Goal: Transaction & Acquisition: Purchase product/service

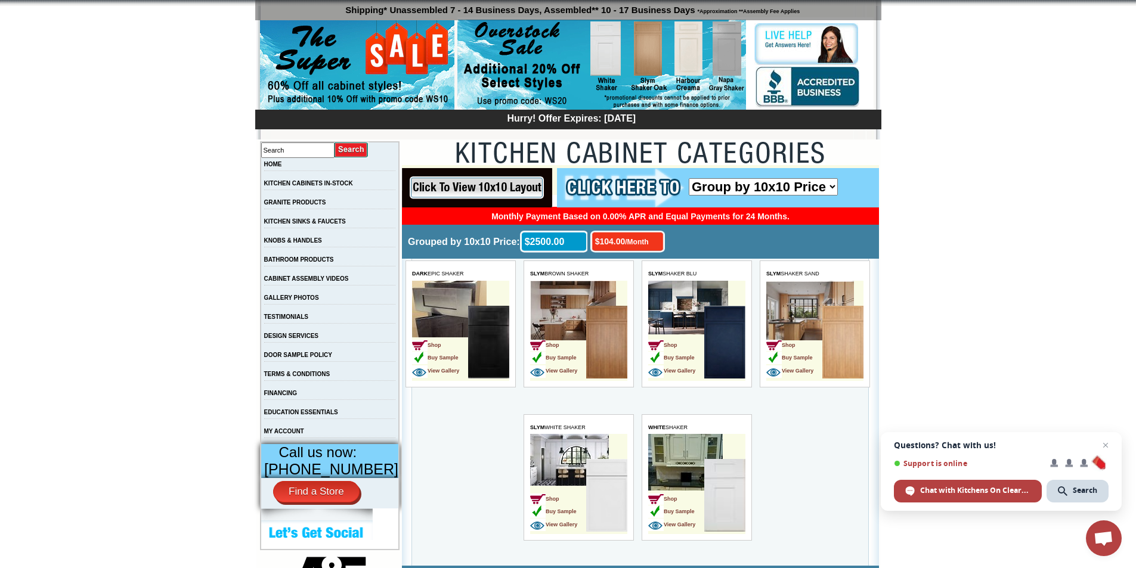
scroll to position [119, 0]
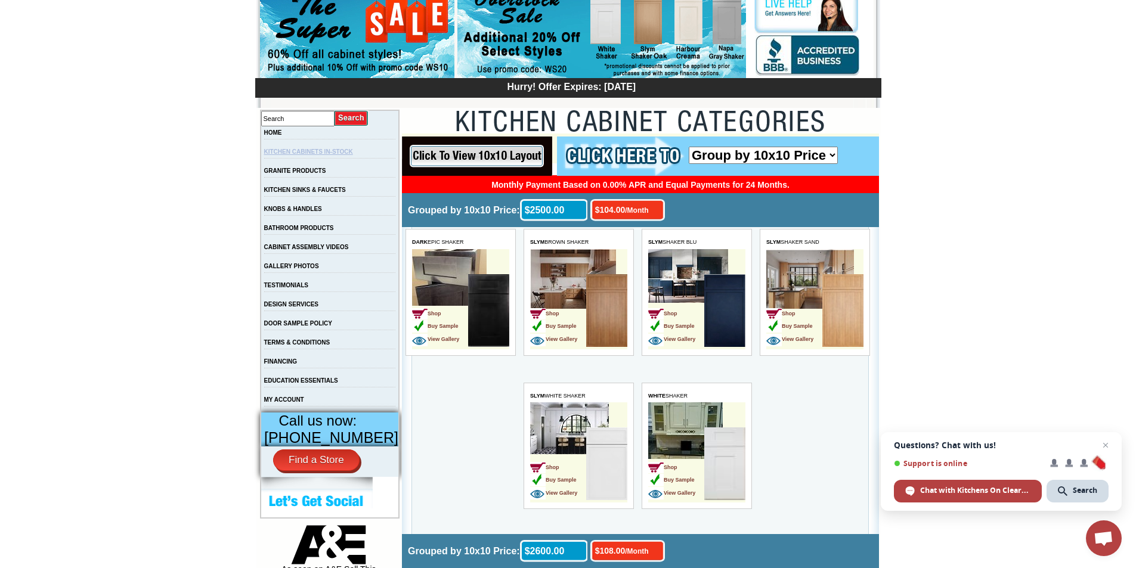
click at [307, 154] on link "KITCHEN CABINETS IN-STOCK" at bounding box center [308, 151] width 89 height 7
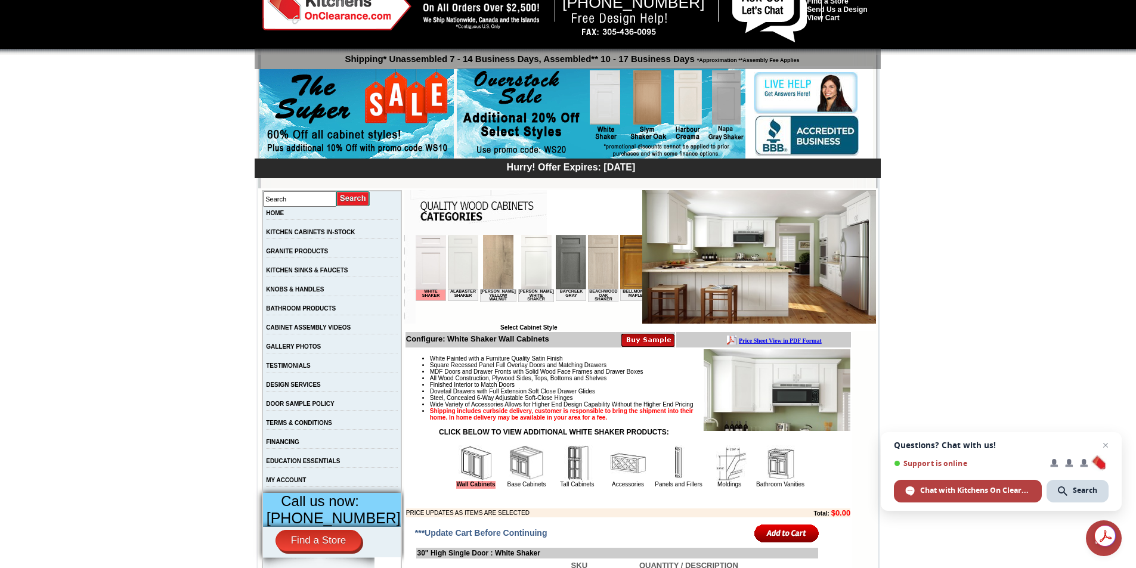
scroll to position [60, 0]
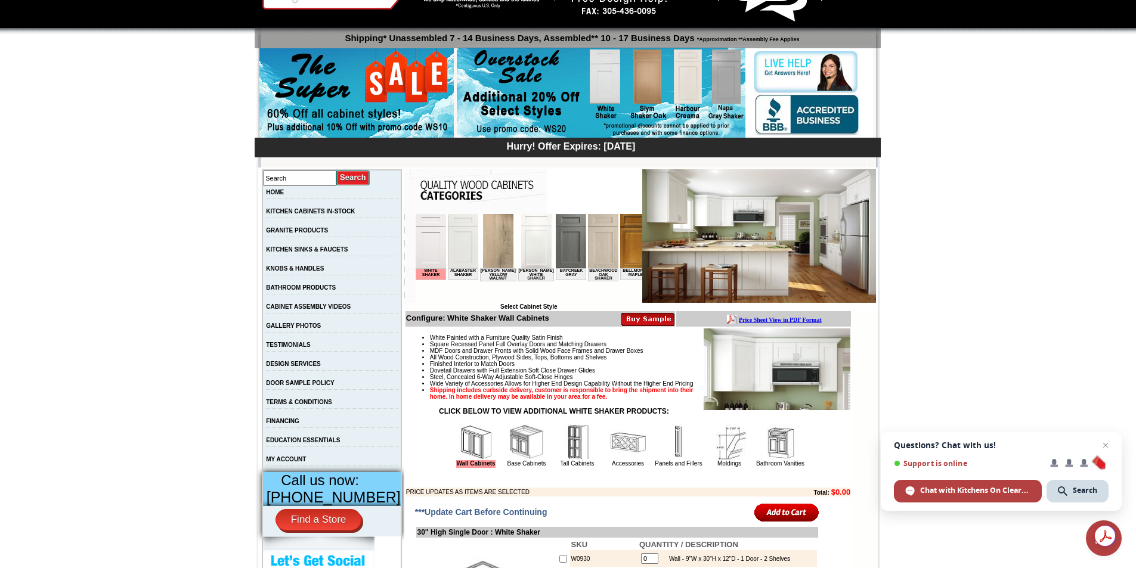
click at [467, 460] on img at bounding box center [476, 443] width 36 height 36
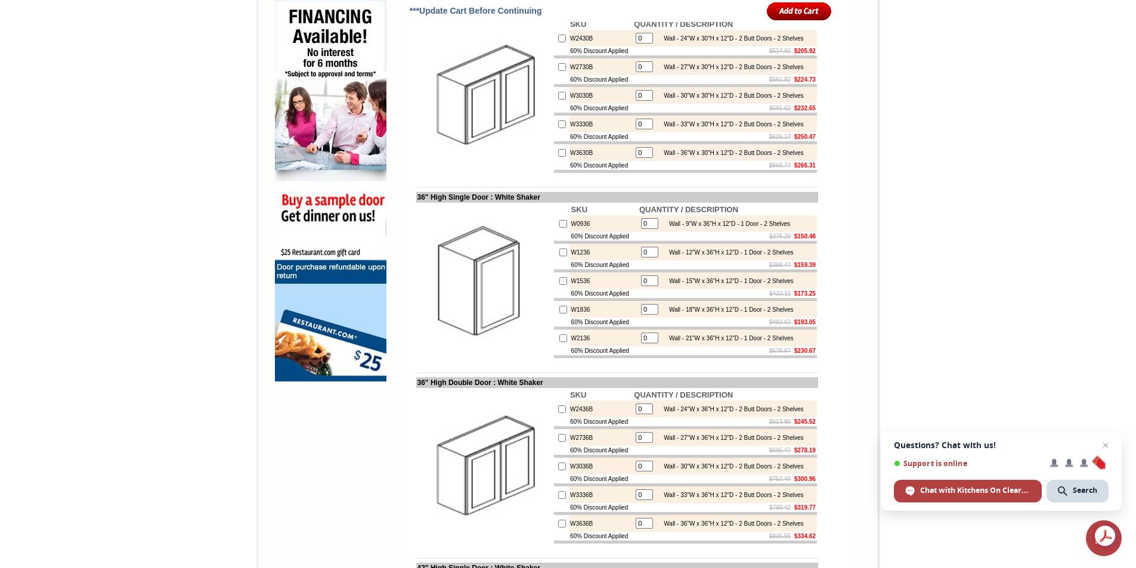
scroll to position [775, 0]
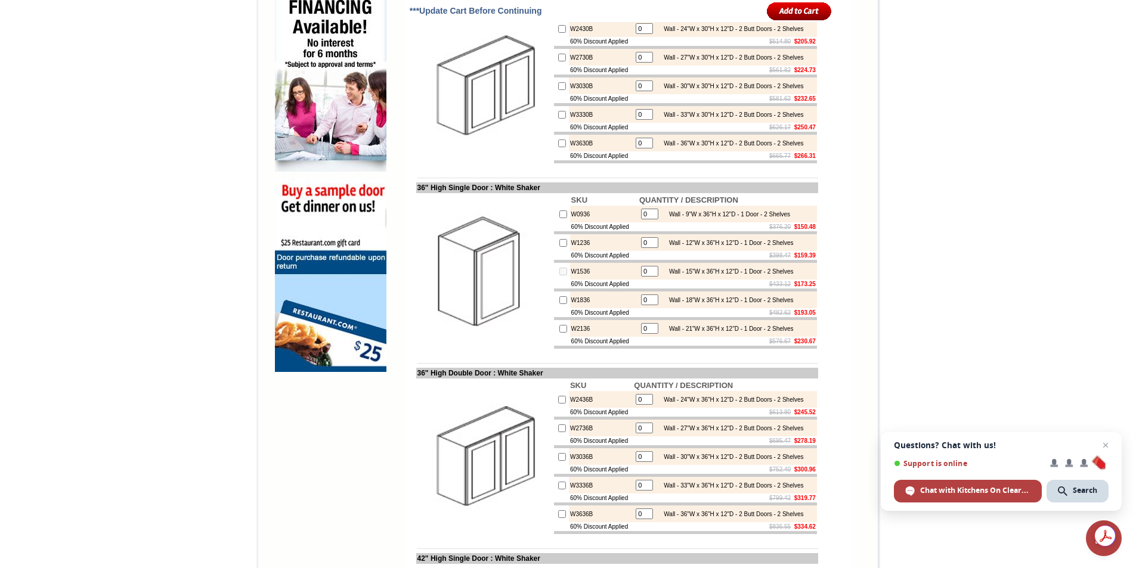
click at [641, 277] on input "0" at bounding box center [649, 271] width 17 height 11
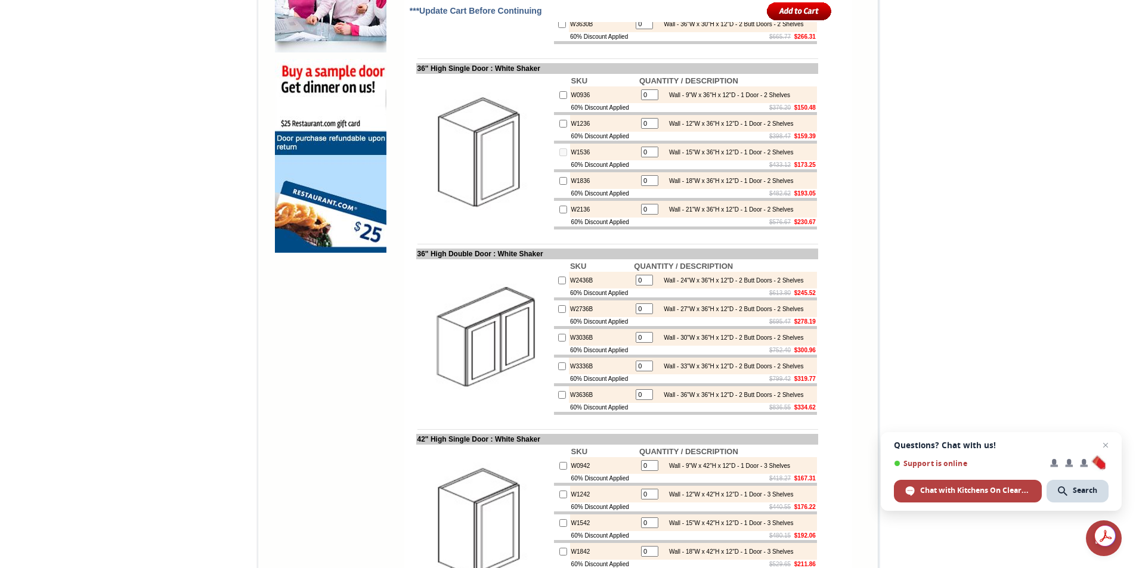
scroll to position [954, 0]
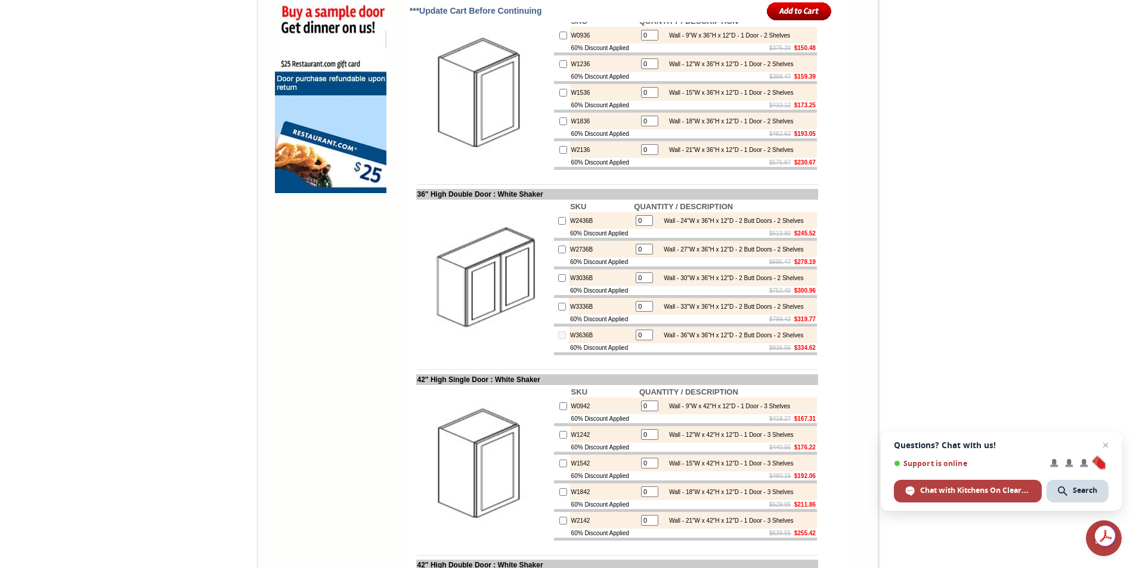
click at [637, 340] on input "0" at bounding box center [644, 335] width 17 height 11
type input "1"
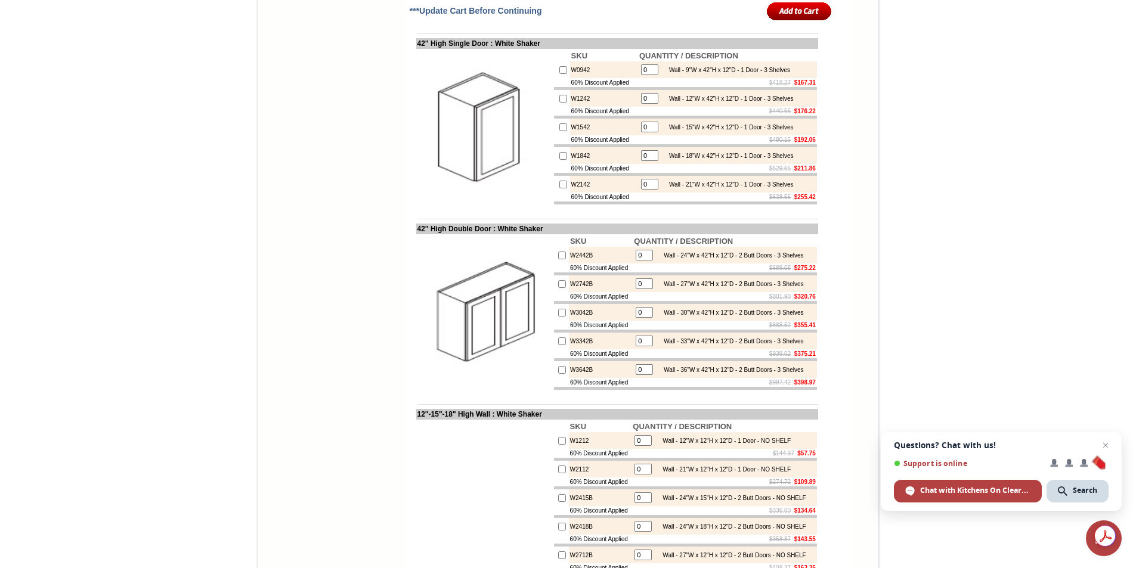
scroll to position [1312, 0]
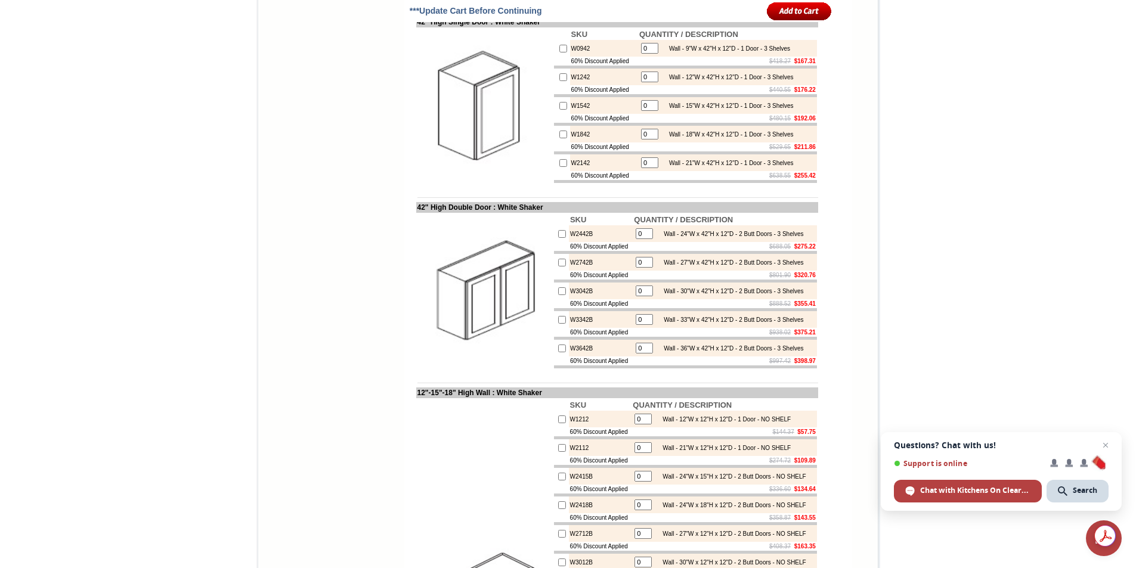
checkbox input "true"
click at [636, 296] on input "0" at bounding box center [644, 291] width 17 height 11
type input "1"
checkbox input "true"
click at [641, 354] on input "0" at bounding box center [644, 348] width 17 height 11
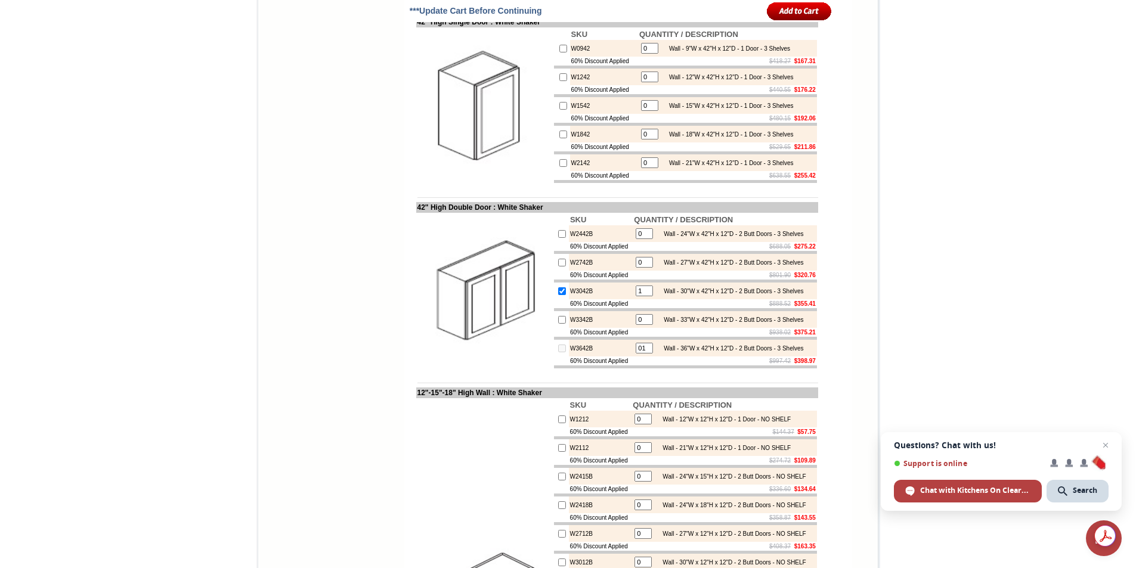
type input "0"
type input "1"
checkbox input "true"
click at [645, 355] on table "1 Wall - 36"W x 42"H x 12"D - 2 Butt Doors - 3 Shelves" at bounding box center [719, 348] width 171 height 14
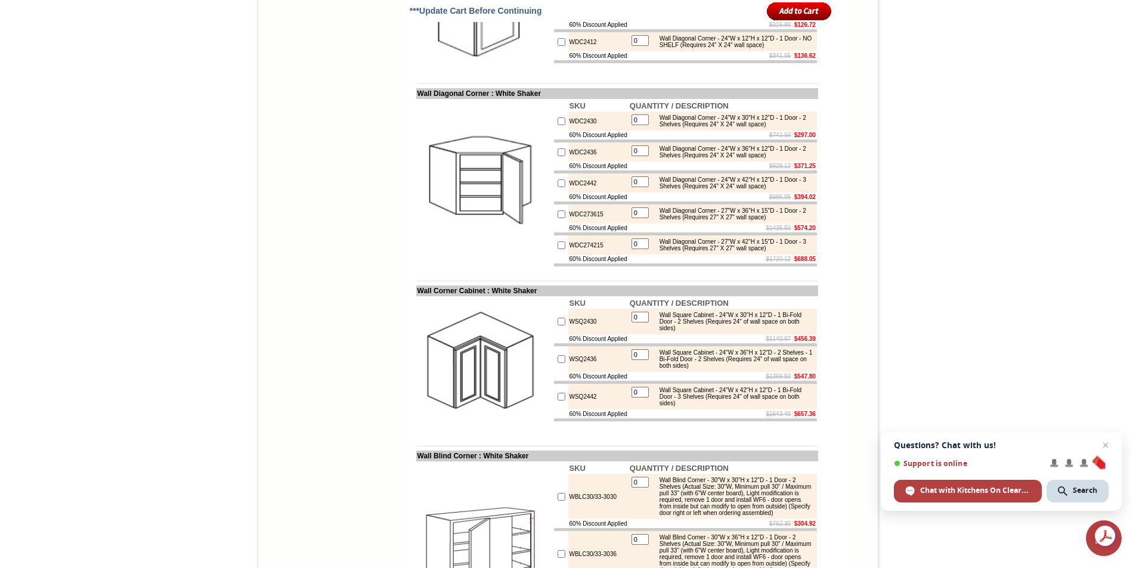
scroll to position [2743, 0]
click at [633, 248] on input "0" at bounding box center [639, 242] width 17 height 11
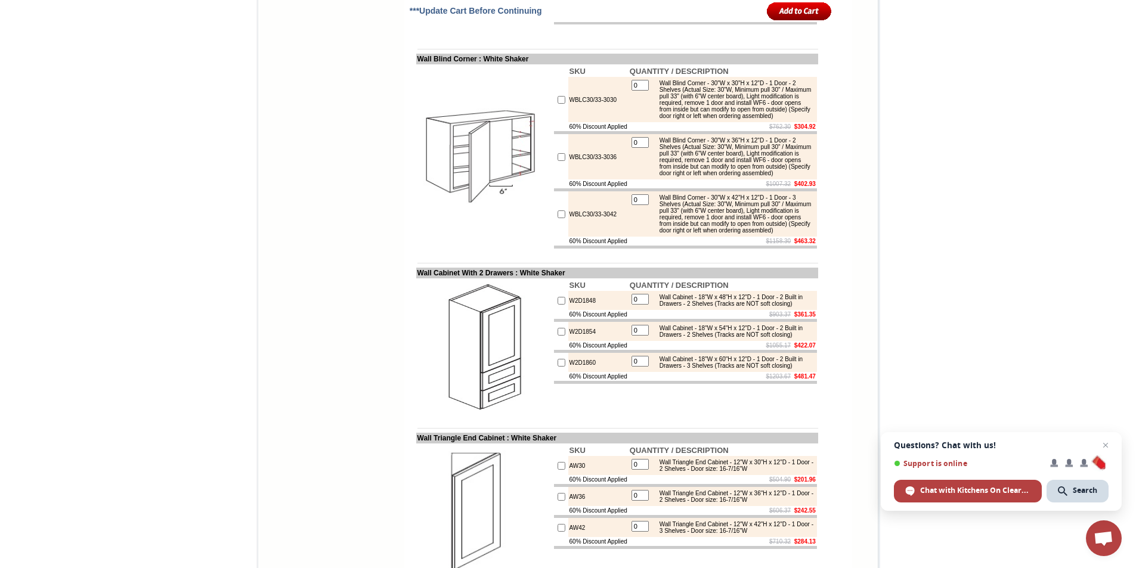
scroll to position [3160, 0]
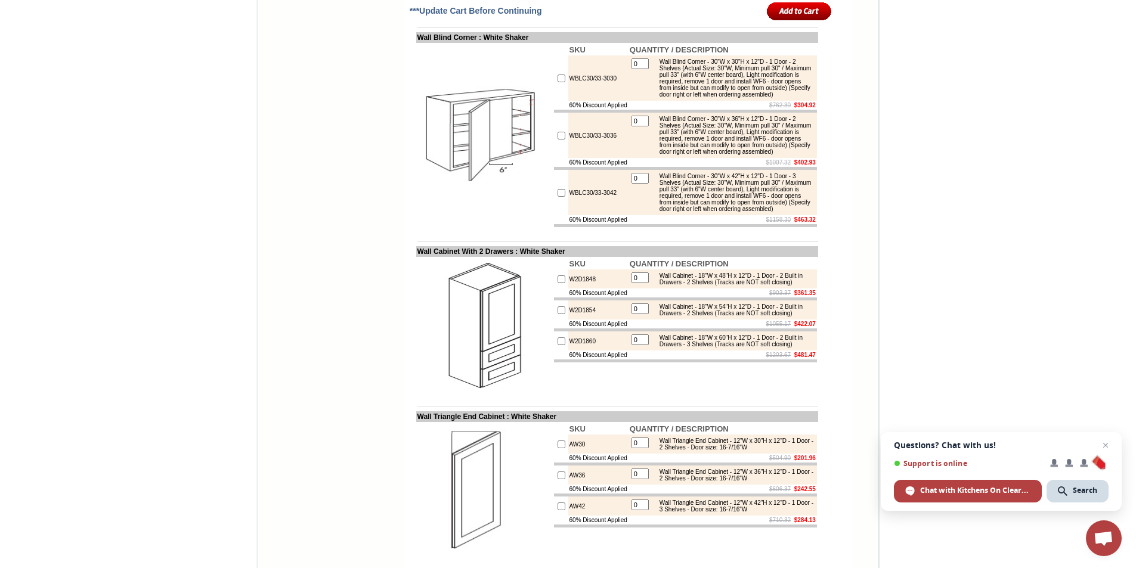
type input "1"
checkbox input "true"
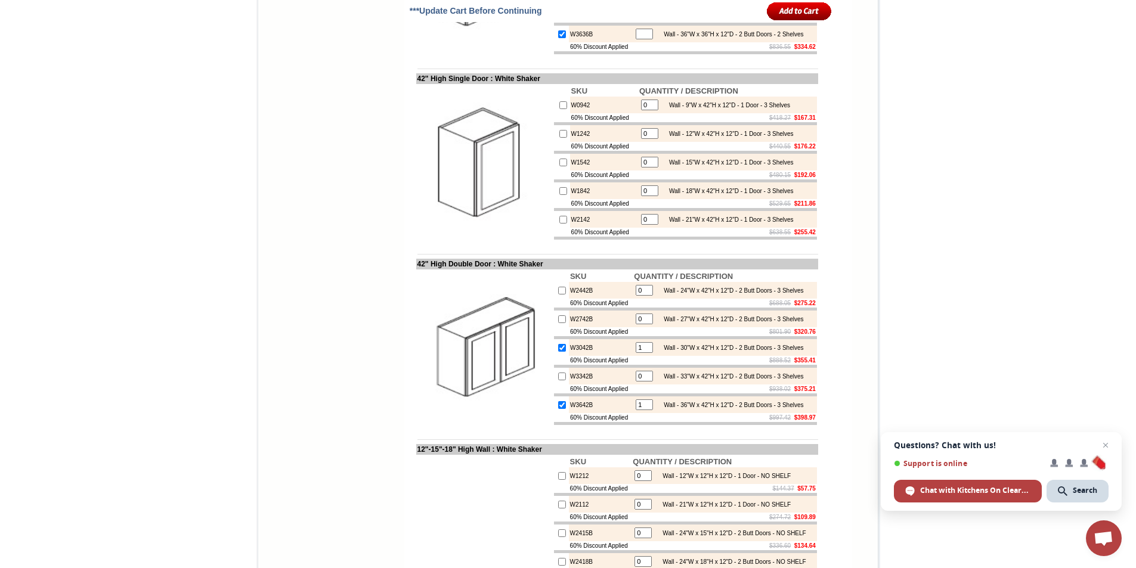
scroll to position [1252, 0]
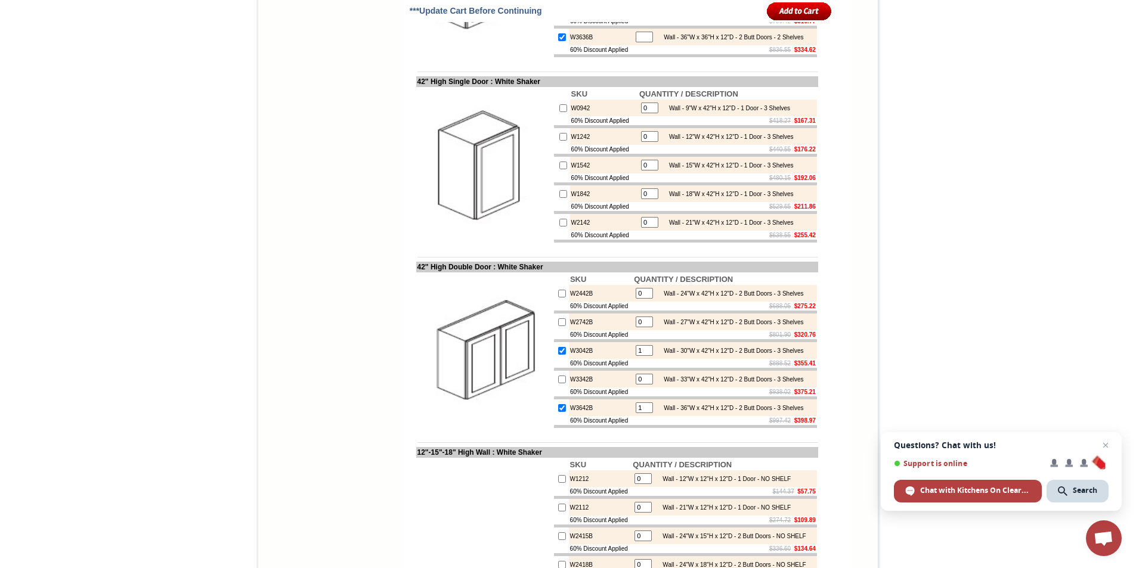
type input "1"
checkbox input "true"
click at [643, 228] on input "0" at bounding box center [649, 222] width 17 height 11
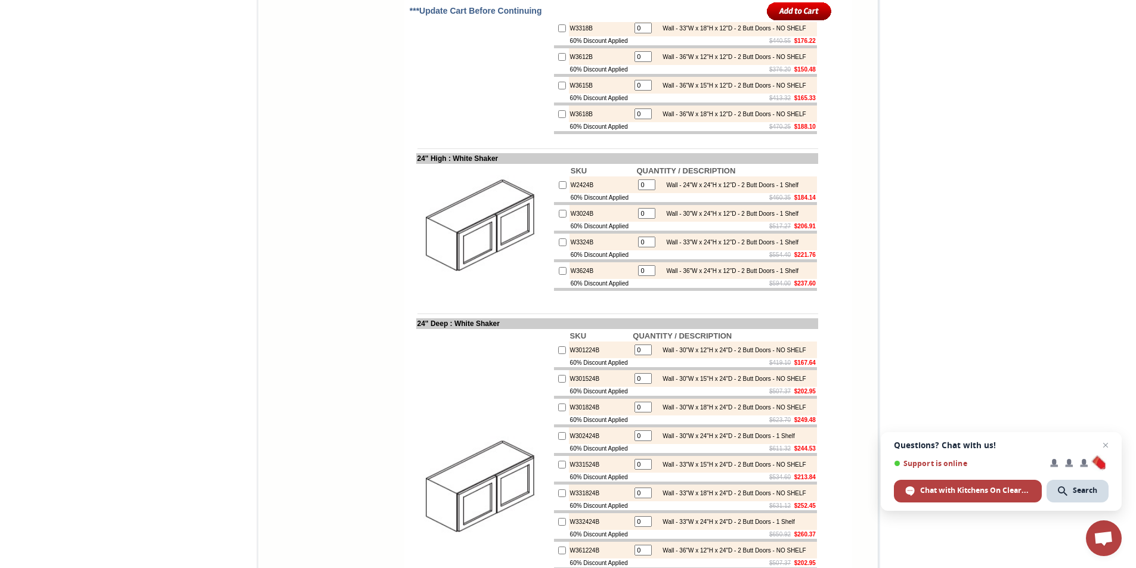
scroll to position [1968, 0]
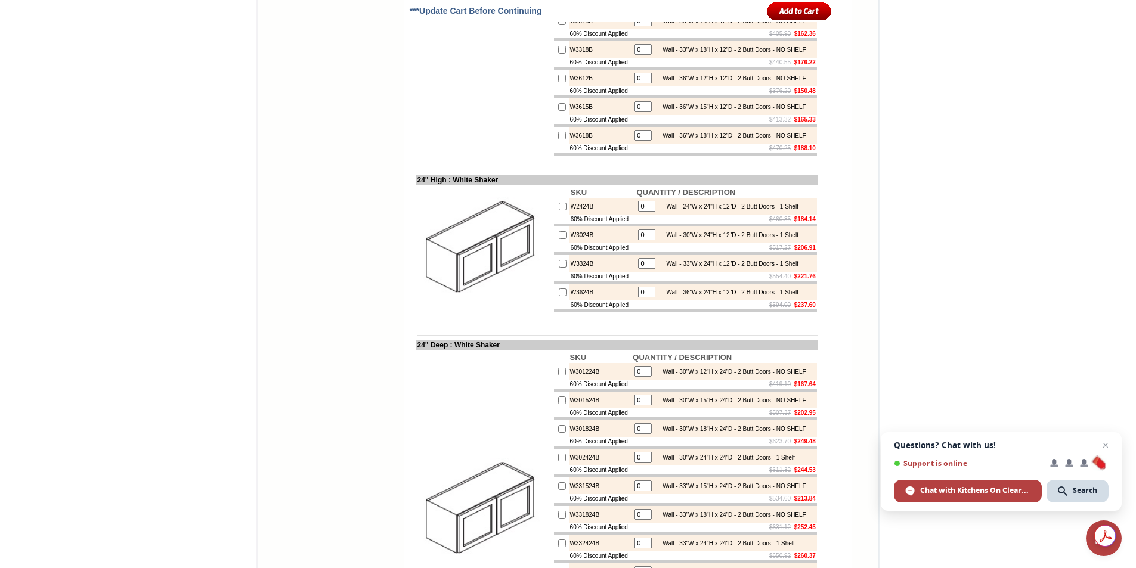
type input "4"
checkbox input "true"
click at [642, 298] on input "0" at bounding box center [646, 292] width 17 height 11
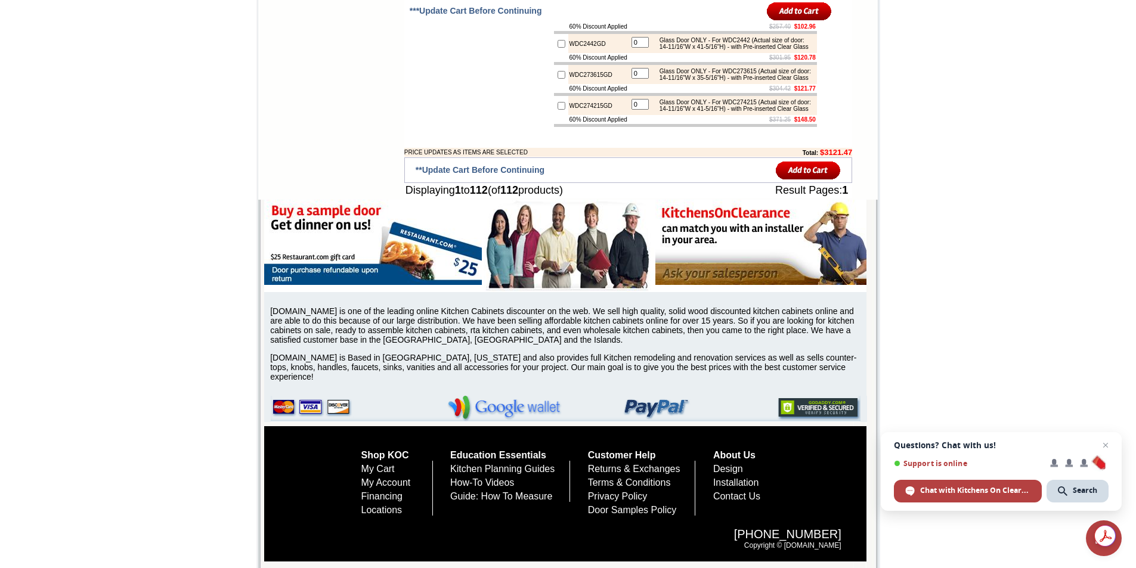
scroll to position [5187, 0]
type input "1"
checkbox input "true"
click at [817, 180] on input "image" at bounding box center [808, 170] width 65 height 20
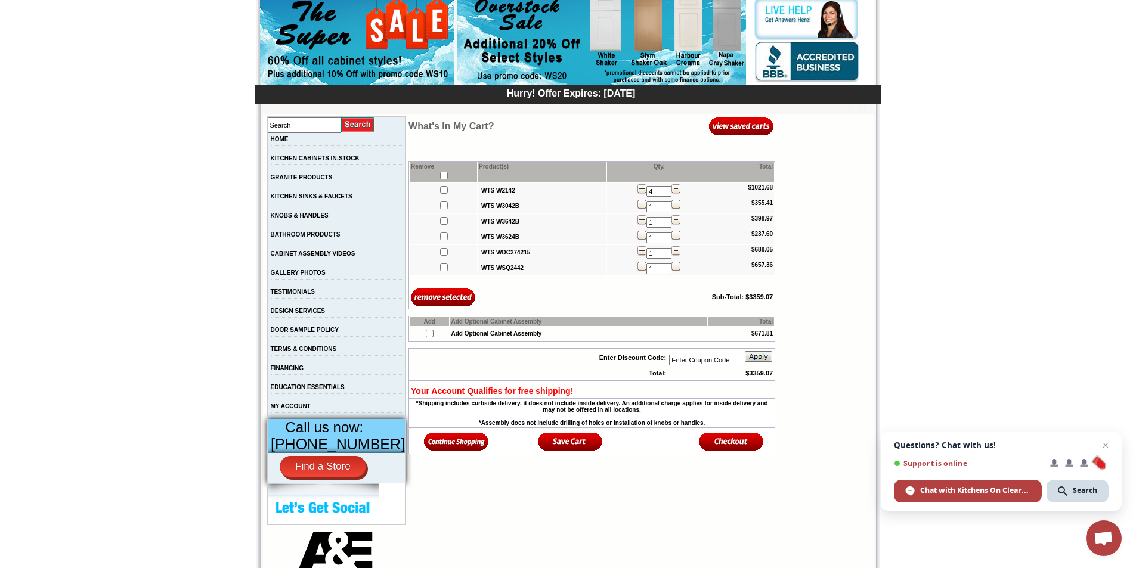
scroll to position [119, 0]
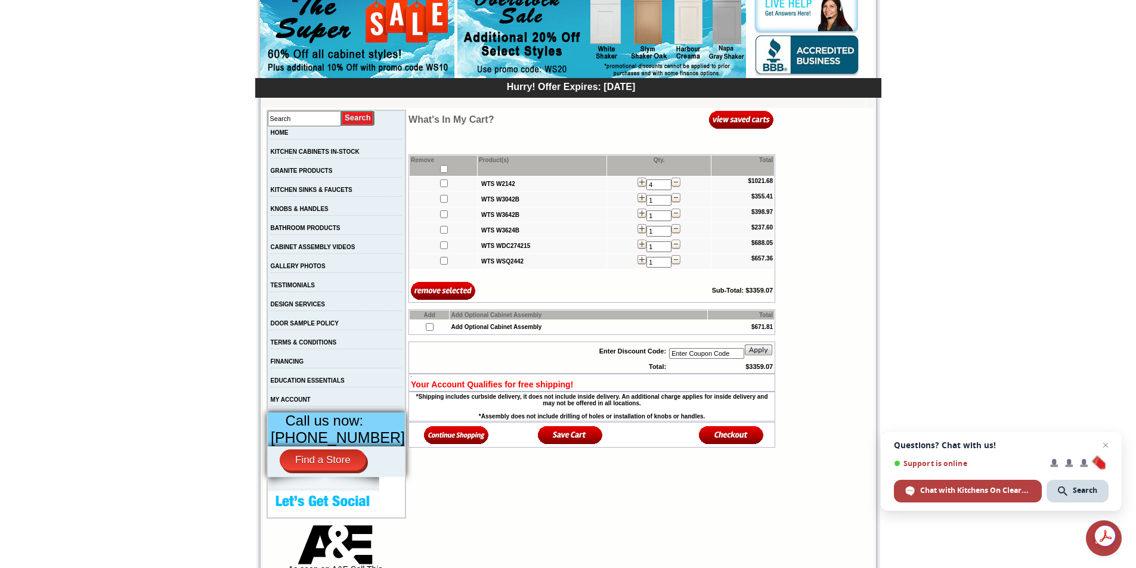
click at [431, 439] on img at bounding box center [456, 435] width 65 height 20
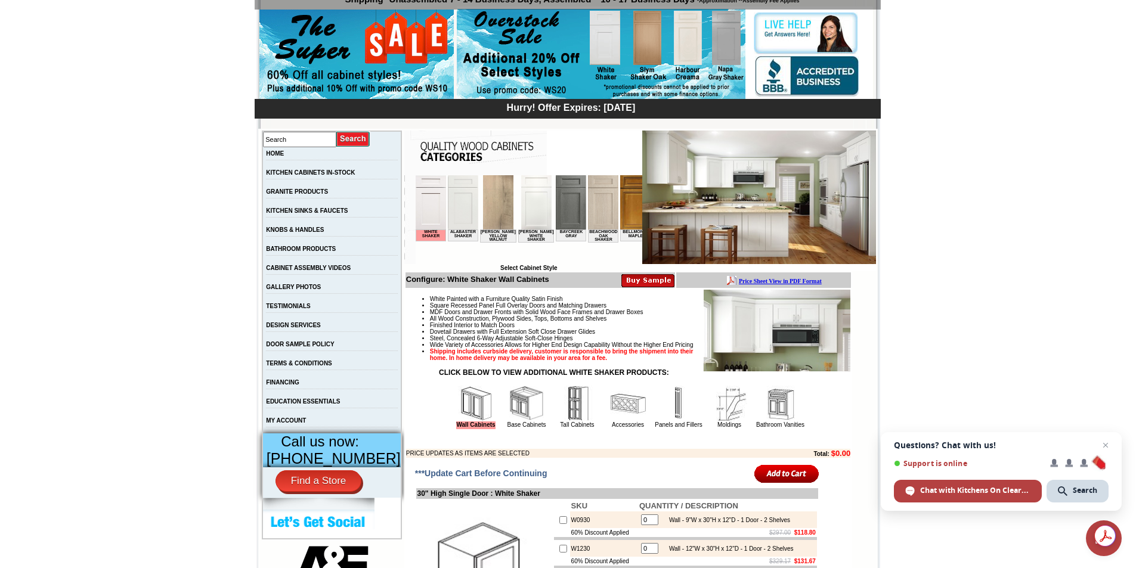
scroll to position [119, 0]
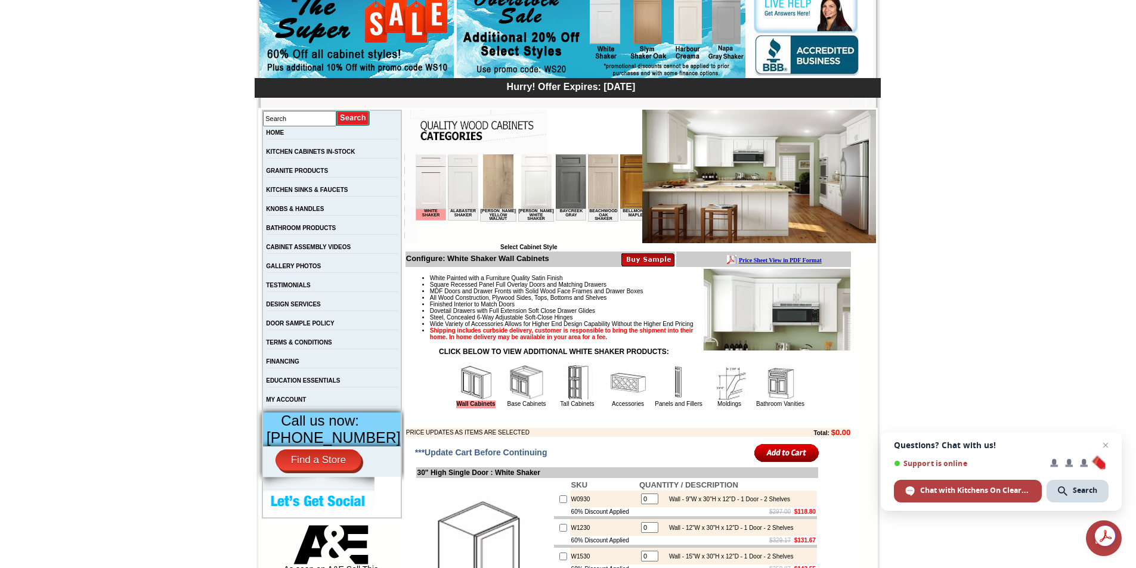
click at [512, 401] on img at bounding box center [527, 383] width 36 height 36
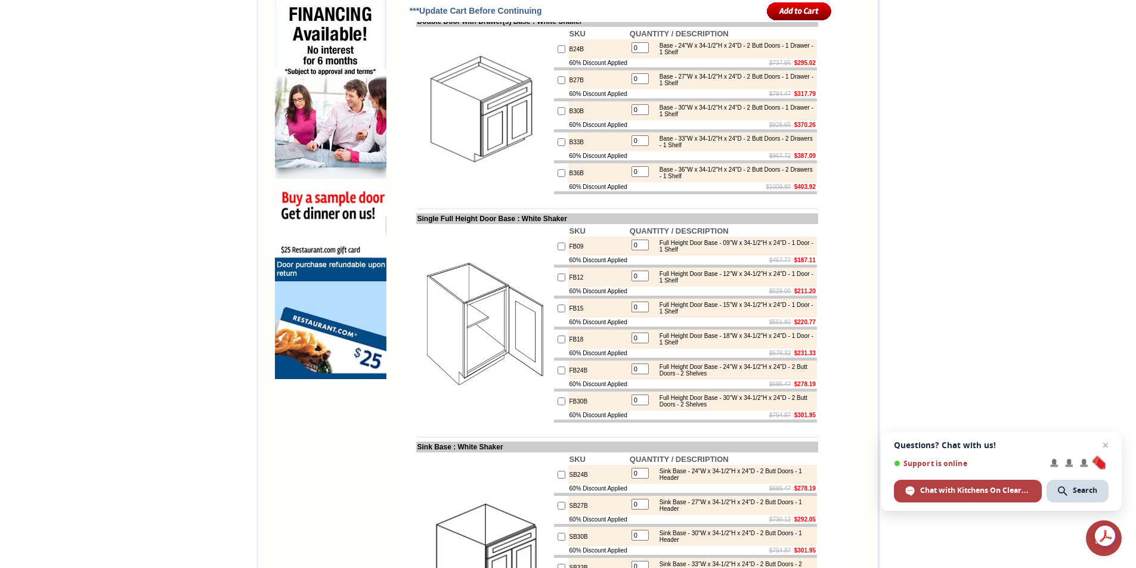
scroll to position [775, 0]
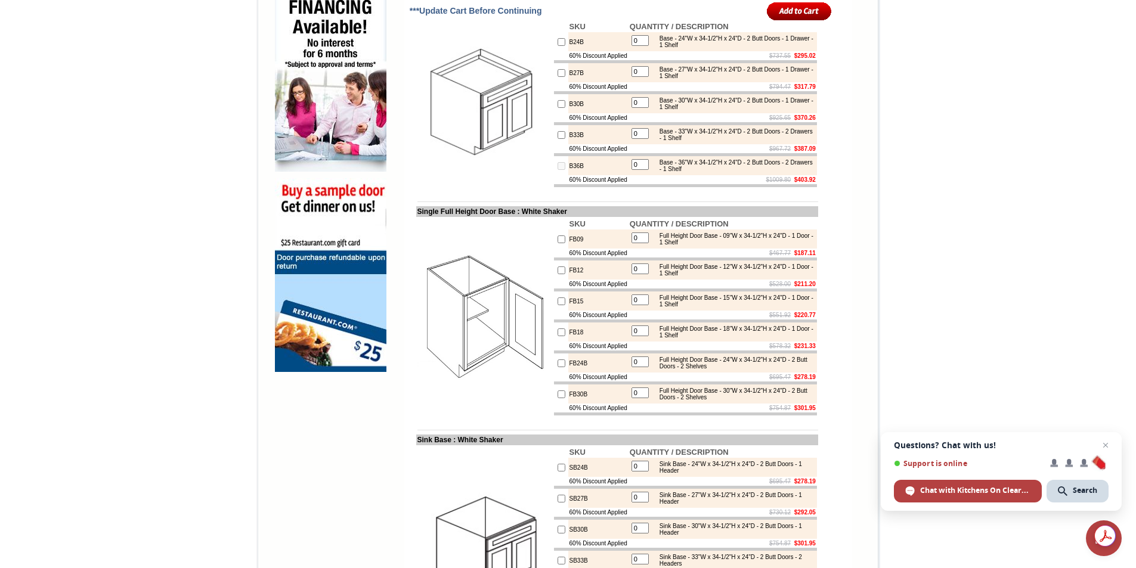
click at [640, 170] on input "0" at bounding box center [639, 164] width 17 height 11
type input "1"
checkbox input "true"
click at [636, 108] on input "0" at bounding box center [639, 102] width 17 height 11
type input "1"
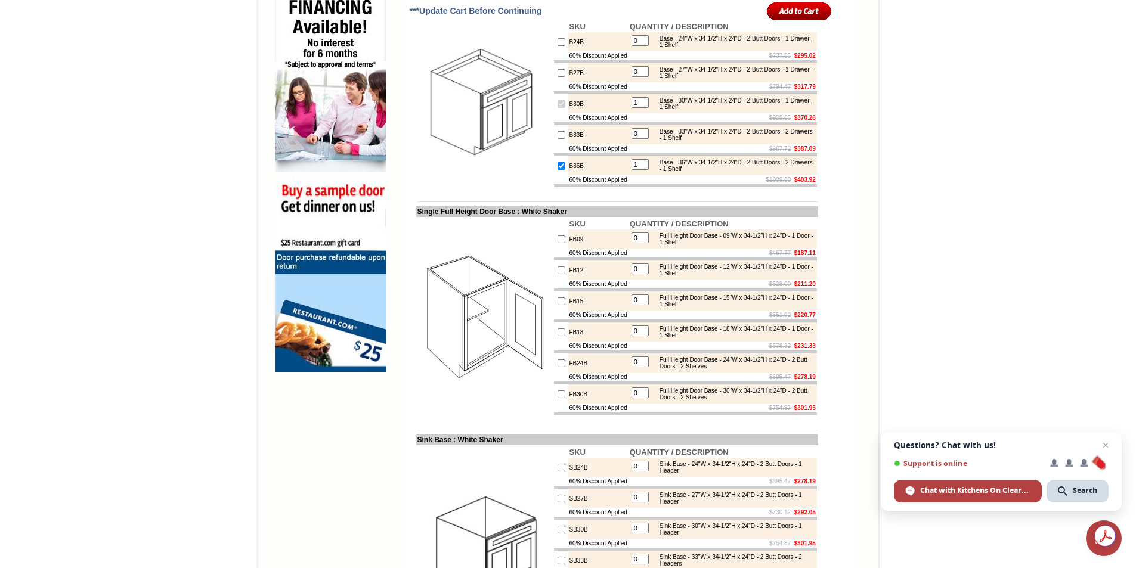
checkbox input "true"
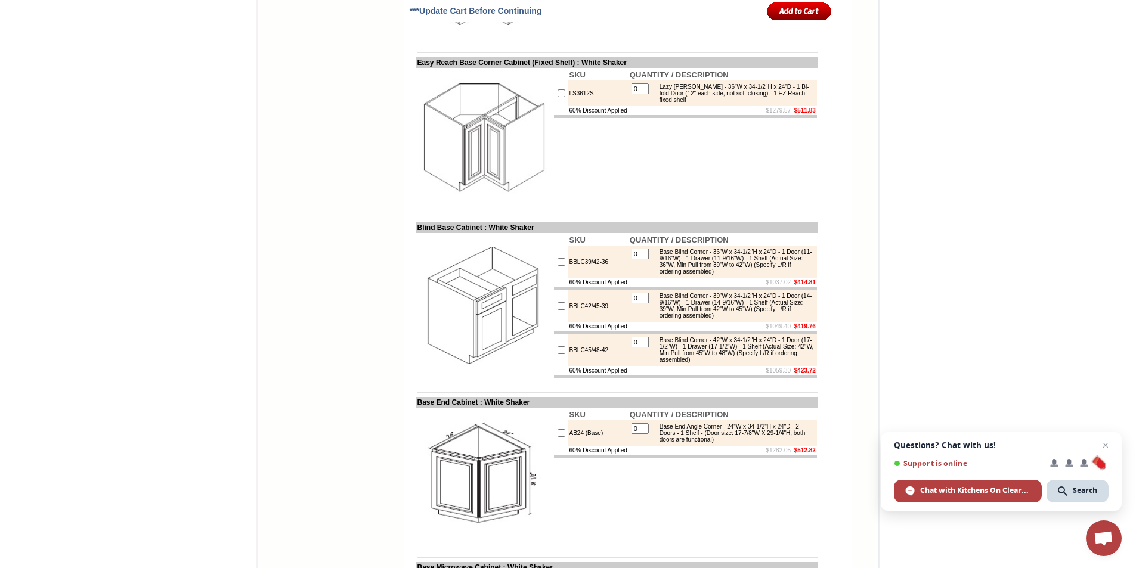
scroll to position [2445, 0]
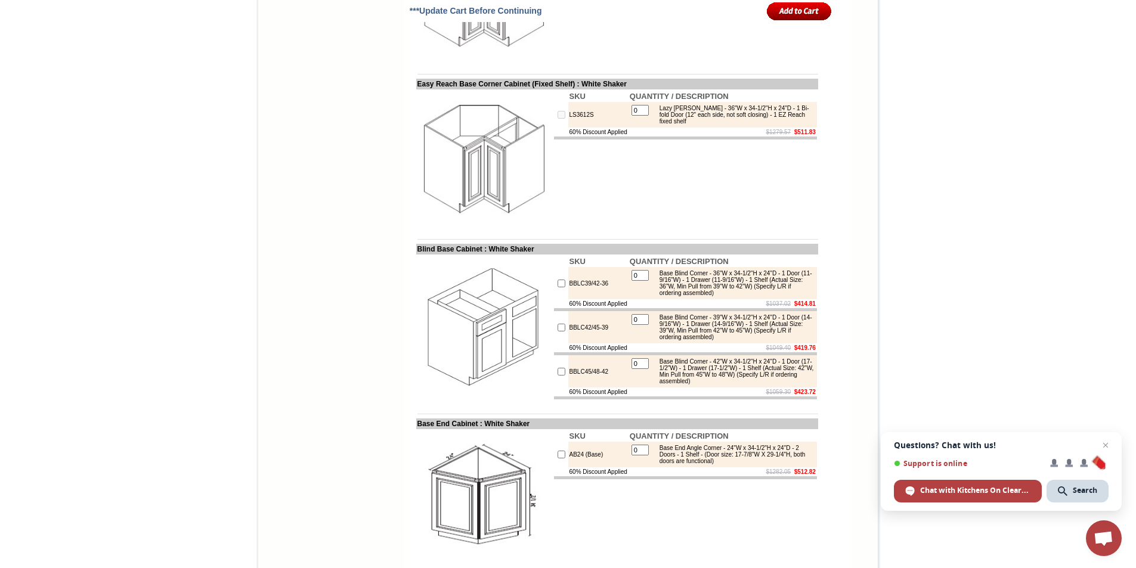
click at [643, 116] on input "0" at bounding box center [639, 110] width 17 height 11
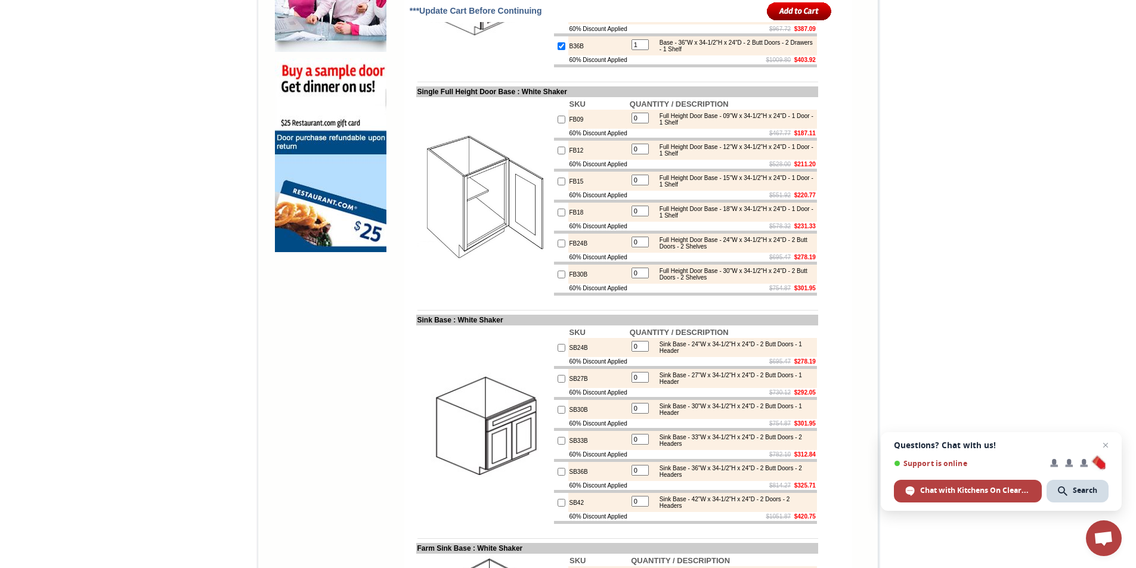
scroll to position [894, 0]
type input "1"
checkbox input "true"
click at [642, 248] on input "0" at bounding box center [639, 242] width 17 height 11
type input "1"
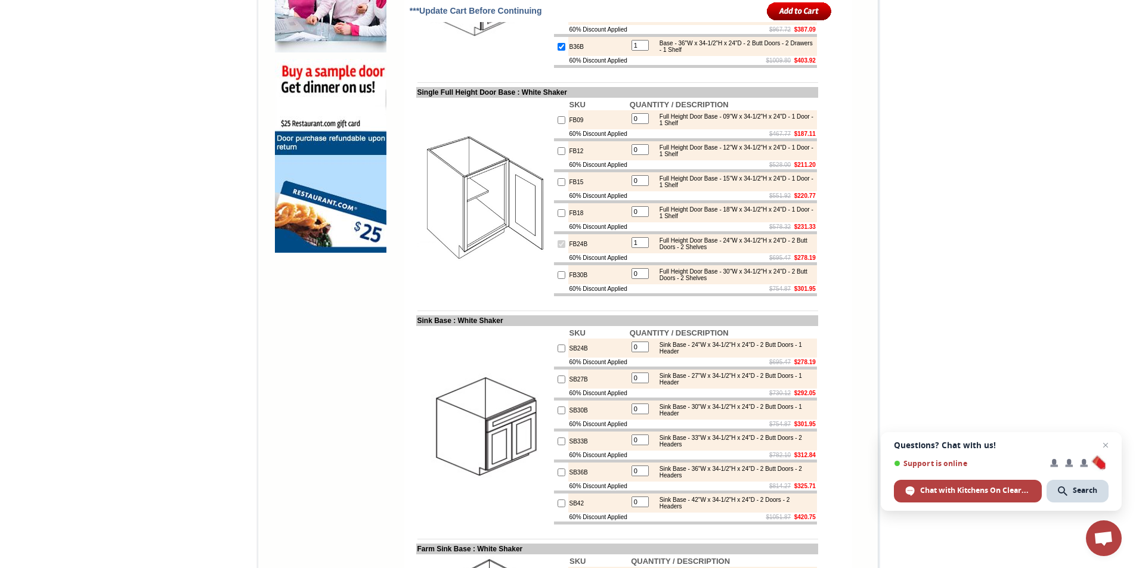
checkbox input "true"
click at [636, 217] on input "0" at bounding box center [639, 211] width 17 height 11
type input "1"
checkbox input "true"
click at [513, 298] on td at bounding box center [484, 198] width 137 height 200
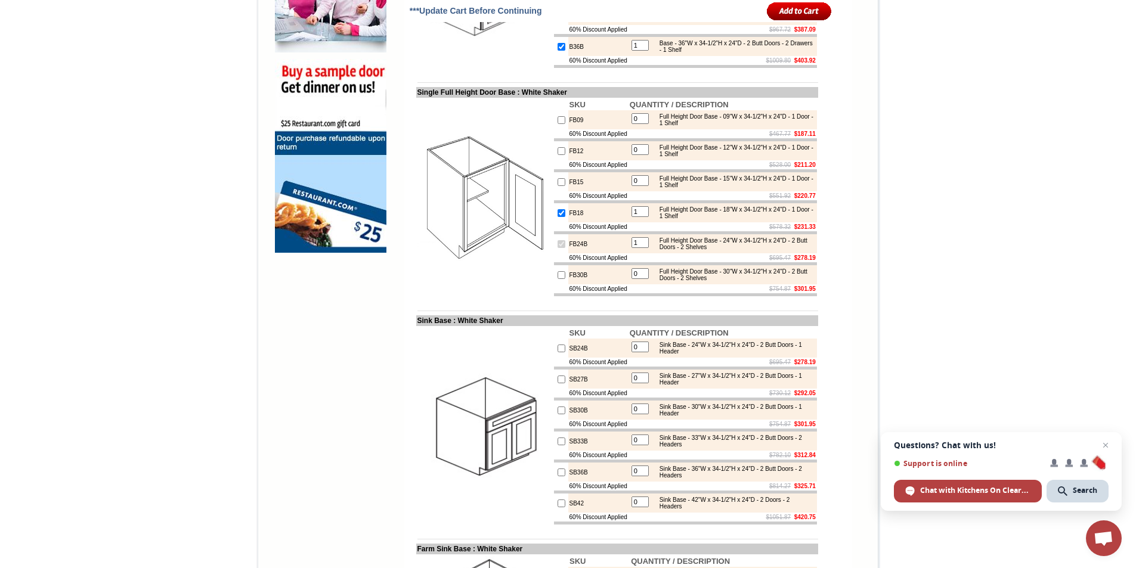
click at [640, 248] on input "1" at bounding box center [639, 242] width 17 height 11
type input "2"
click at [633, 217] on input "1" at bounding box center [639, 211] width 17 height 11
type input "2"
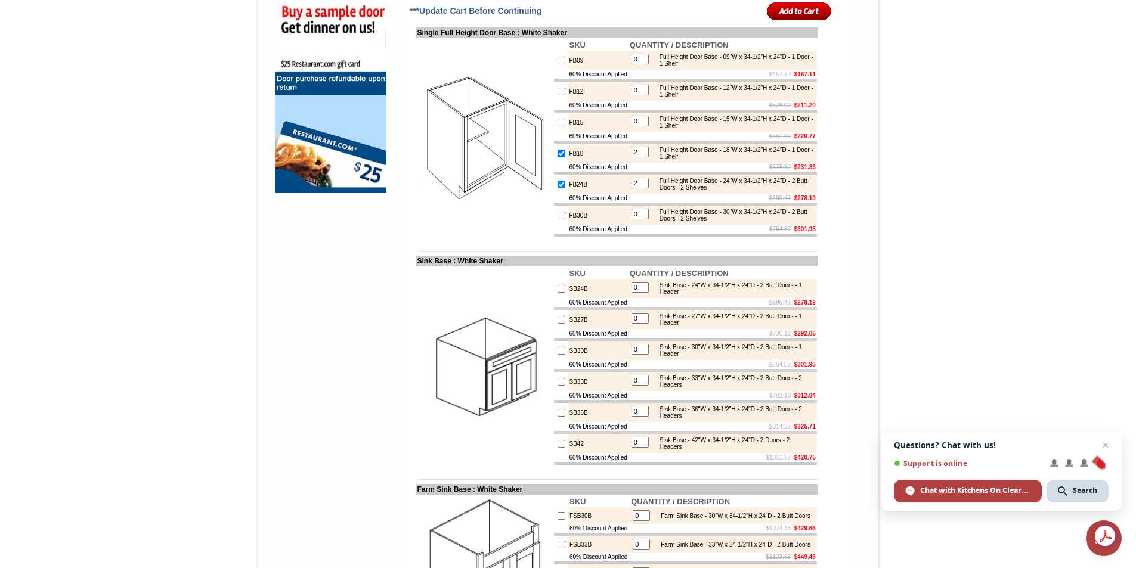
scroll to position [1073, 0]
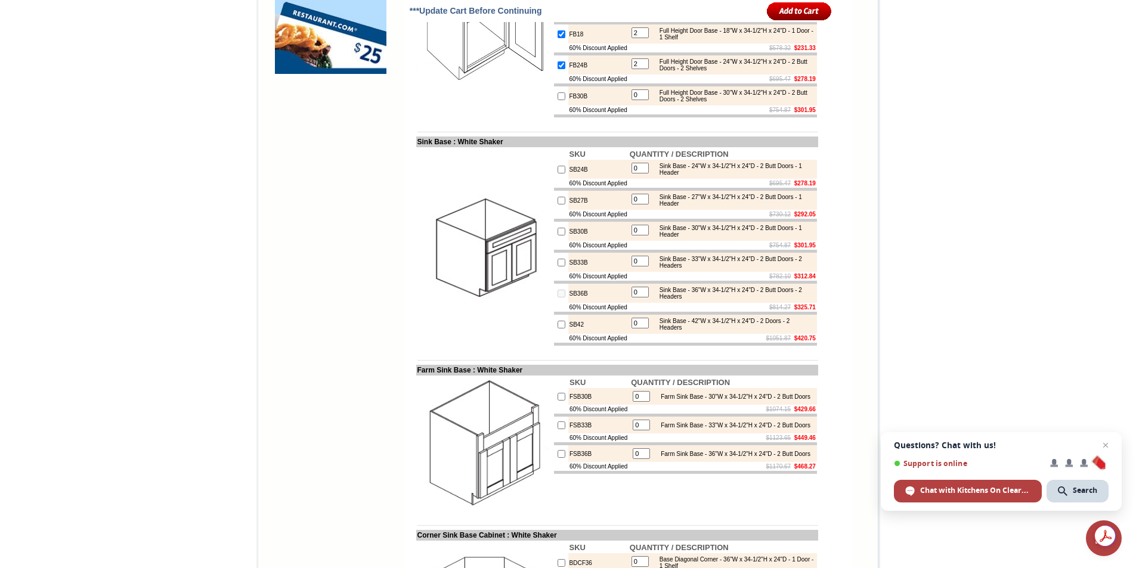
click at [644, 298] on input "0" at bounding box center [639, 292] width 17 height 11
type input "1"
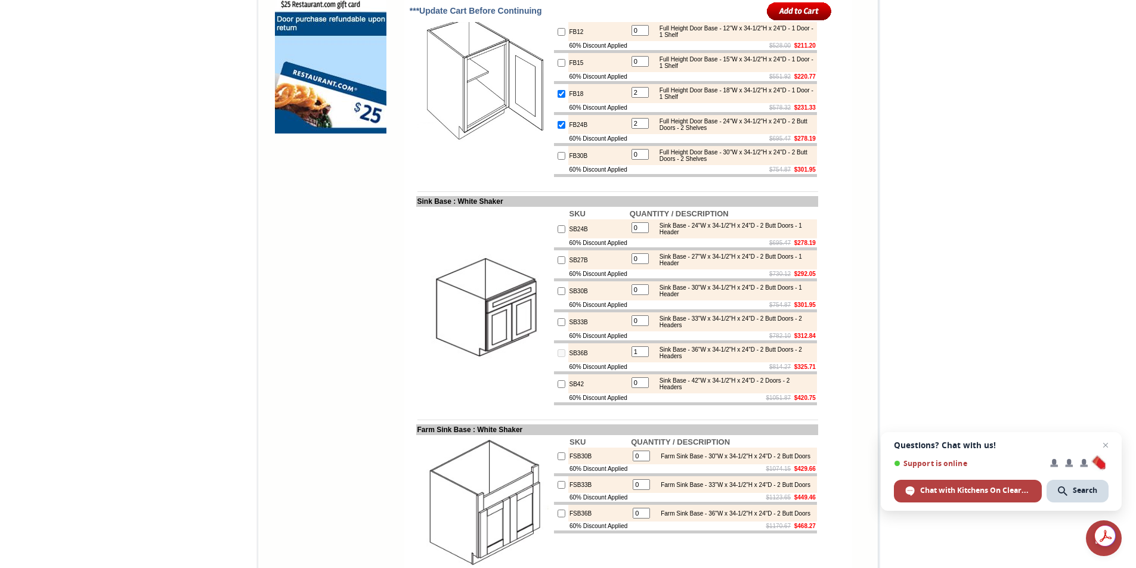
type input "1"
click at [767, 1] on input "image" at bounding box center [799, 11] width 65 height 20
checkbox input "true"
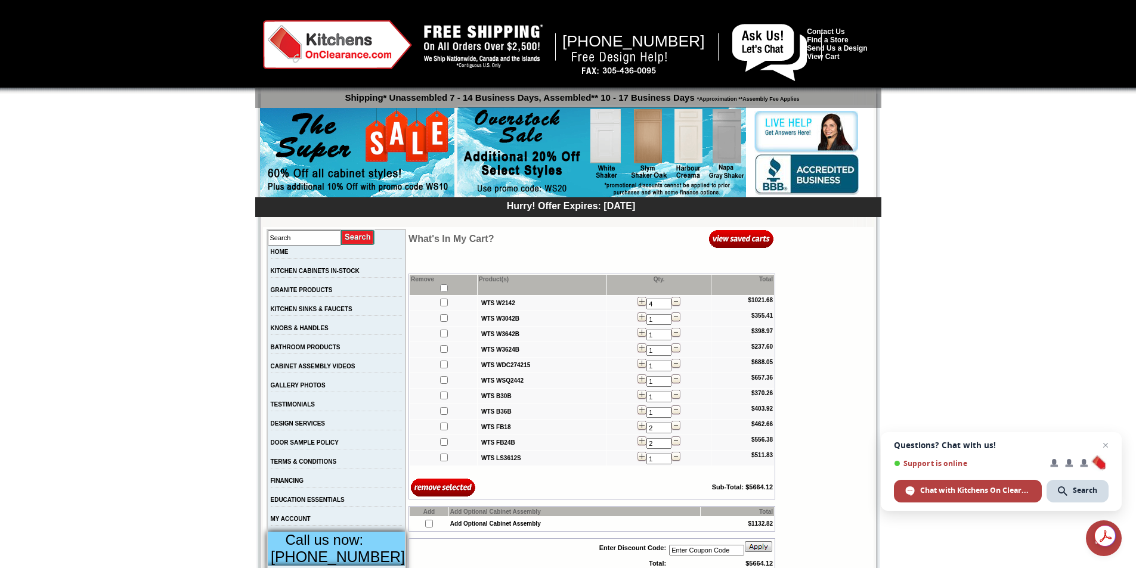
click at [429, 492] on input "image" at bounding box center [443, 488] width 65 height 20
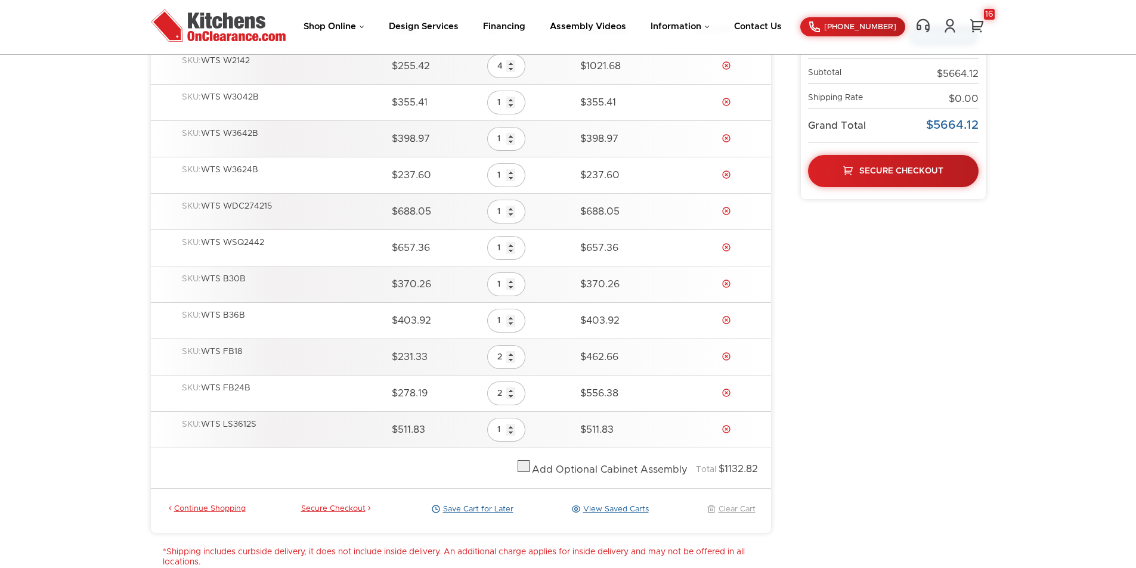
scroll to position [239, 0]
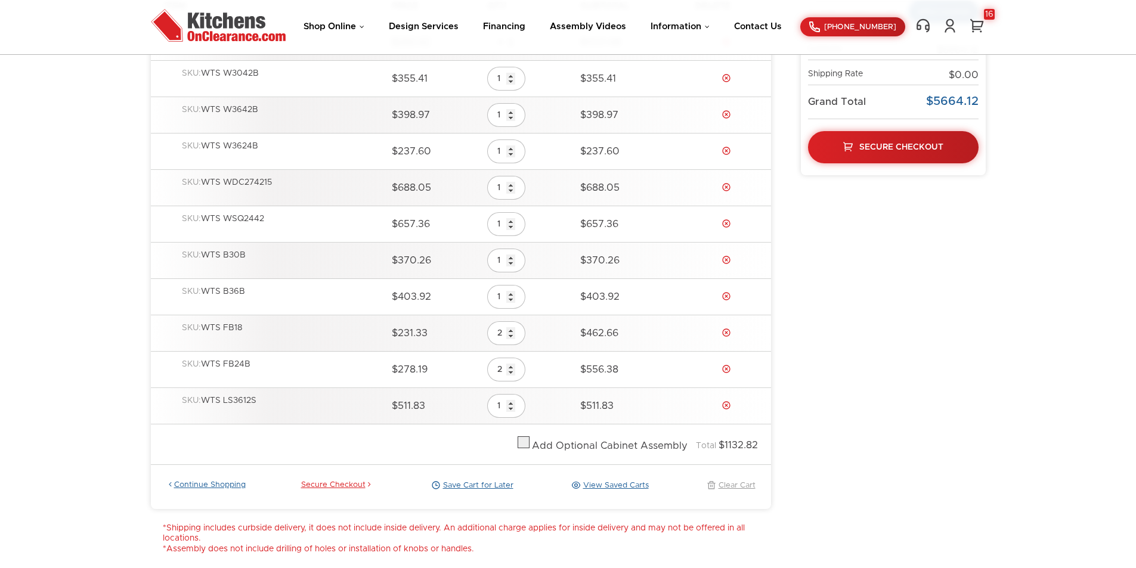
click at [193, 485] on link "Continue Shopping" at bounding box center [205, 486] width 79 height 11
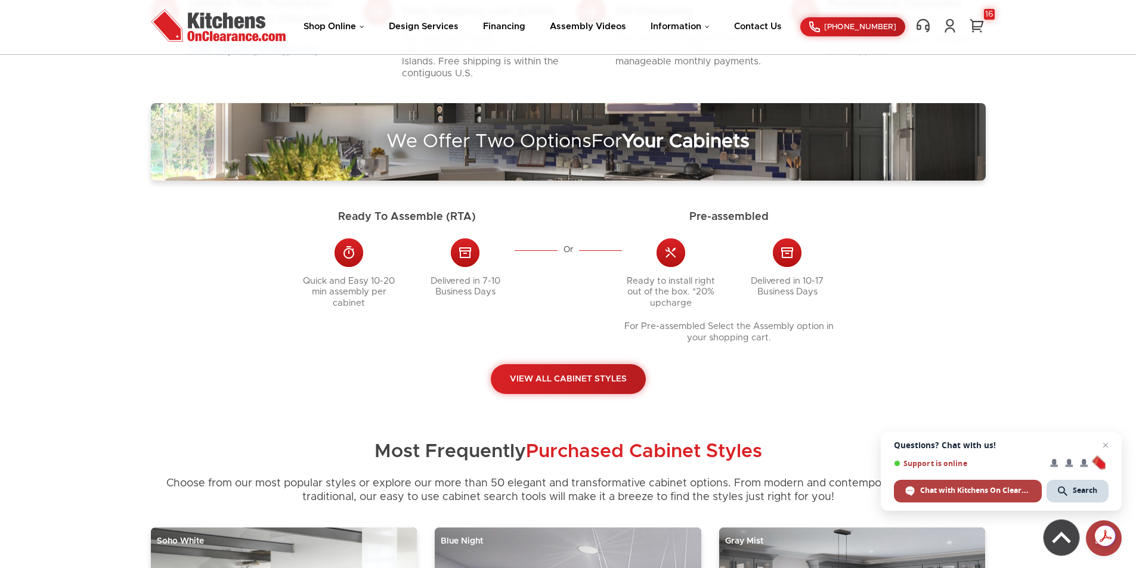
scroll to position [179, 0]
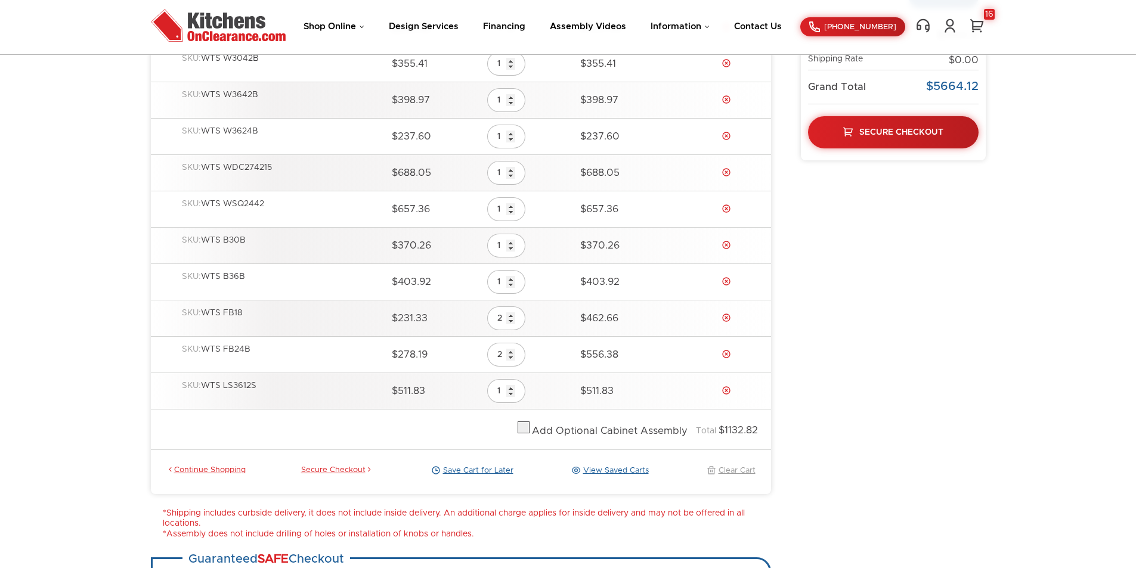
scroll to position [313, 0]
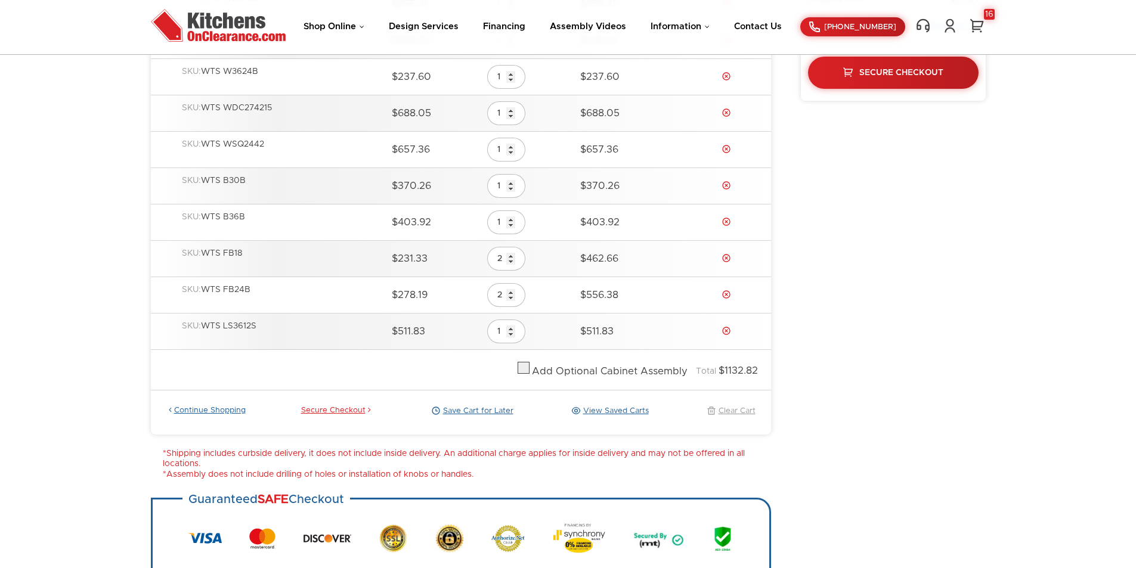
click at [198, 409] on link "Continue Shopping" at bounding box center [205, 411] width 79 height 11
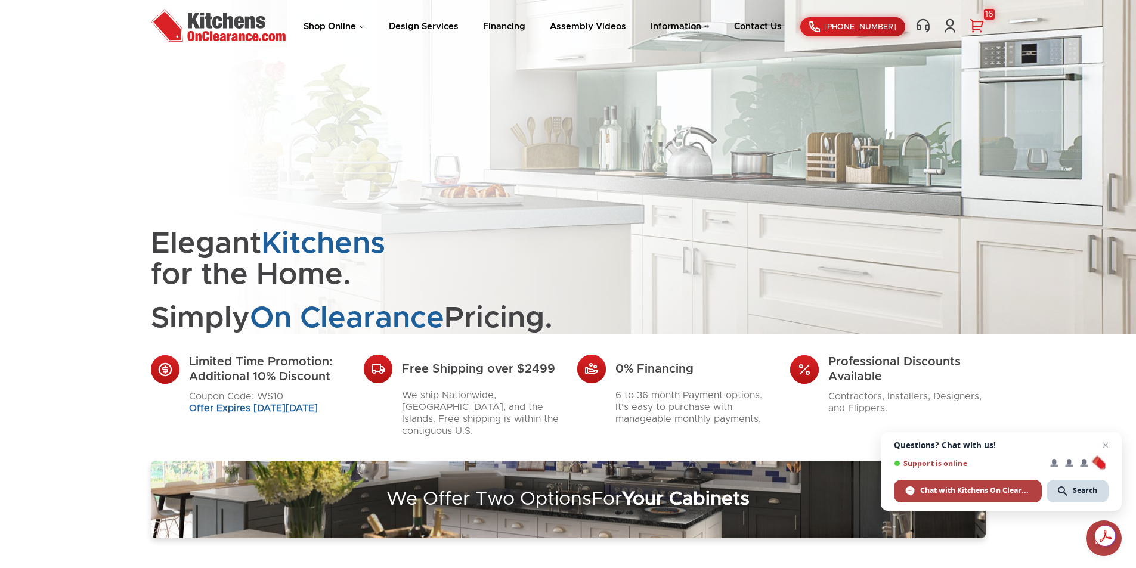
click at [983, 19] on link "16" at bounding box center [977, 26] width 18 height 16
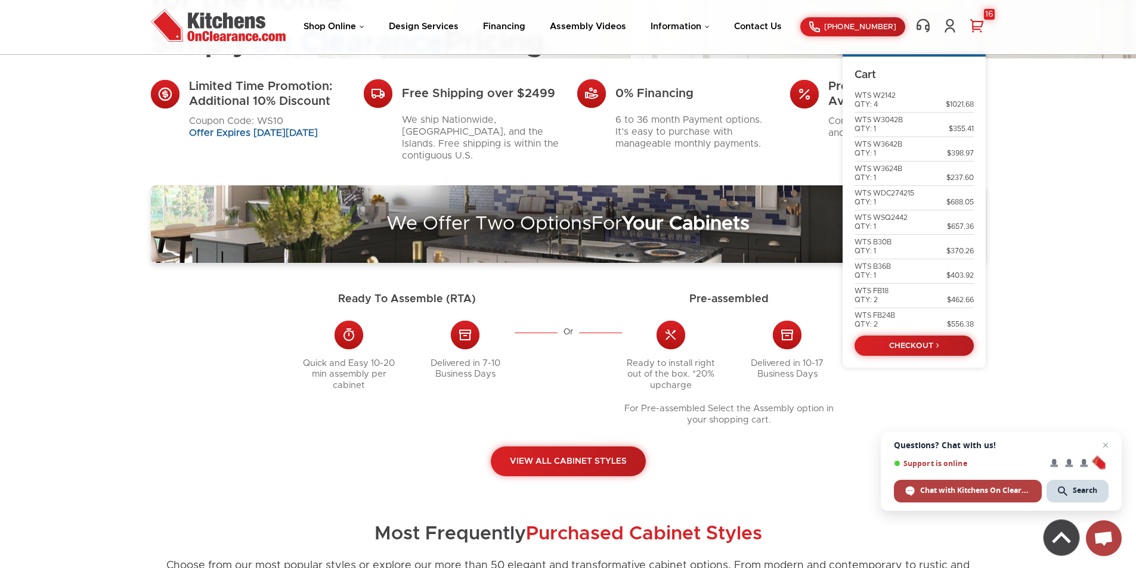
scroll to position [119, 0]
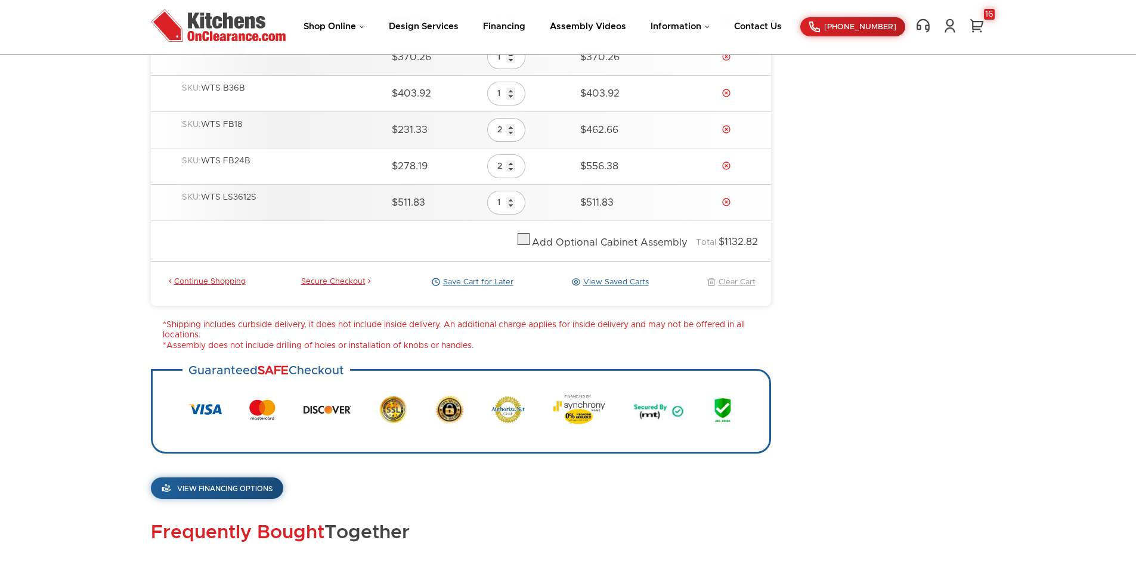
scroll to position [456, 0]
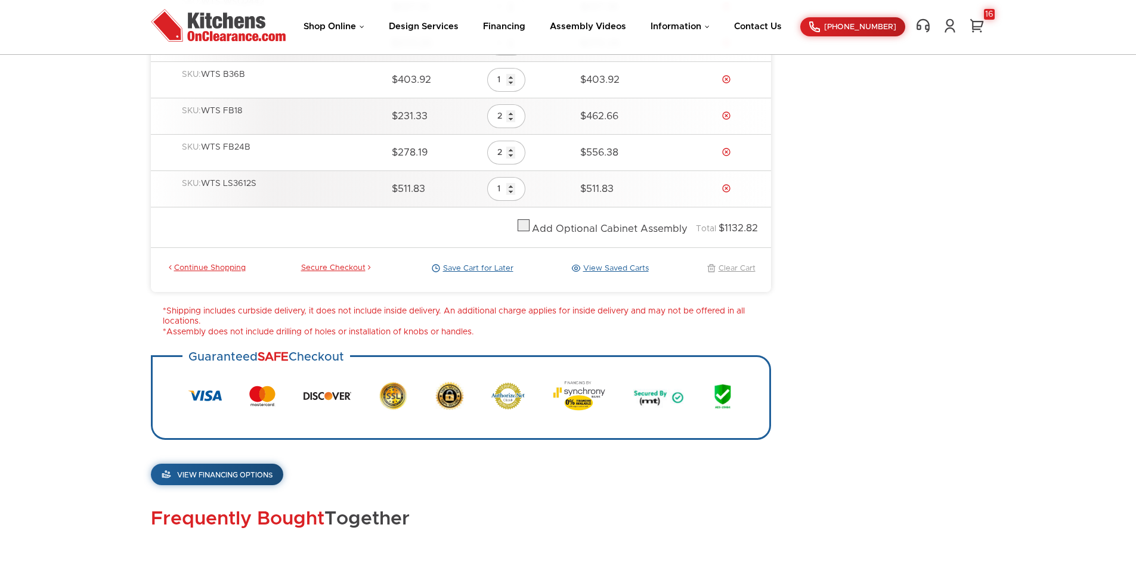
click at [616, 268] on link "View Saved Carts" at bounding box center [609, 269] width 80 height 11
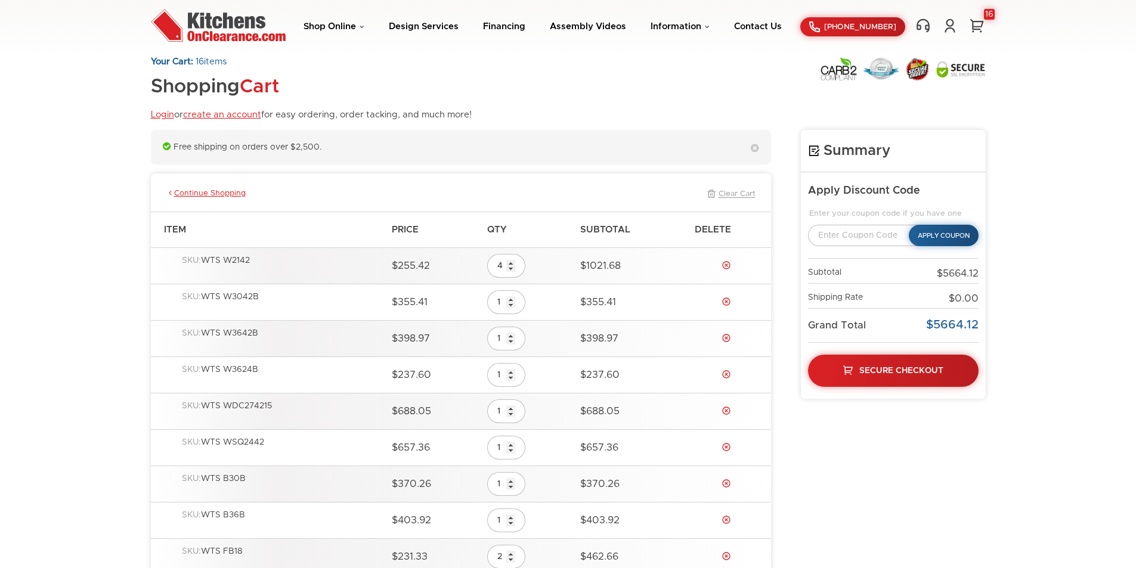
scroll to position [75, 0]
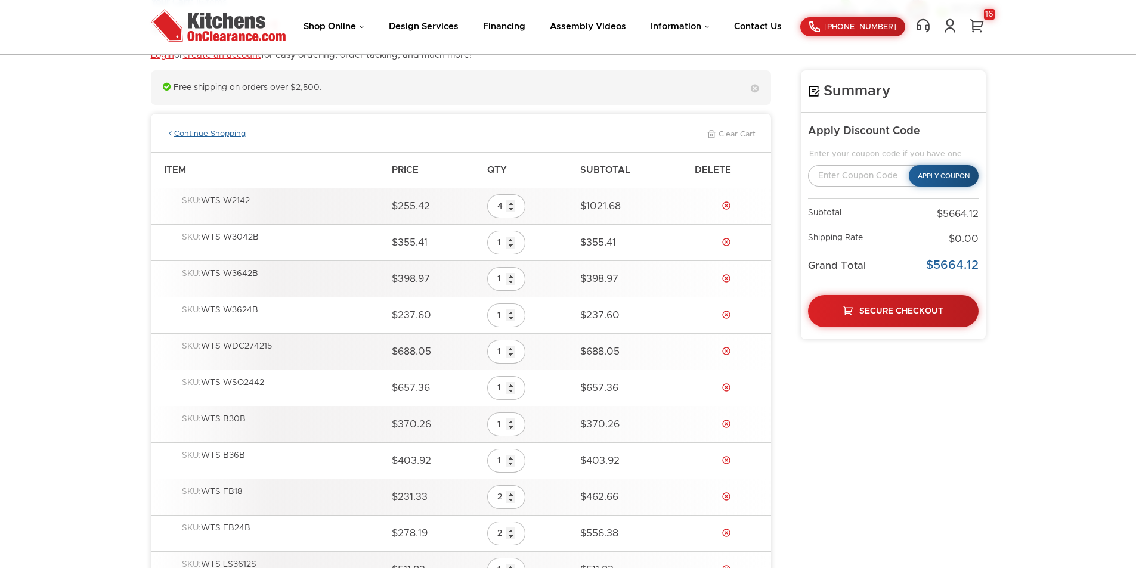
click at [207, 133] on link "Continue Shopping" at bounding box center [205, 134] width 79 height 11
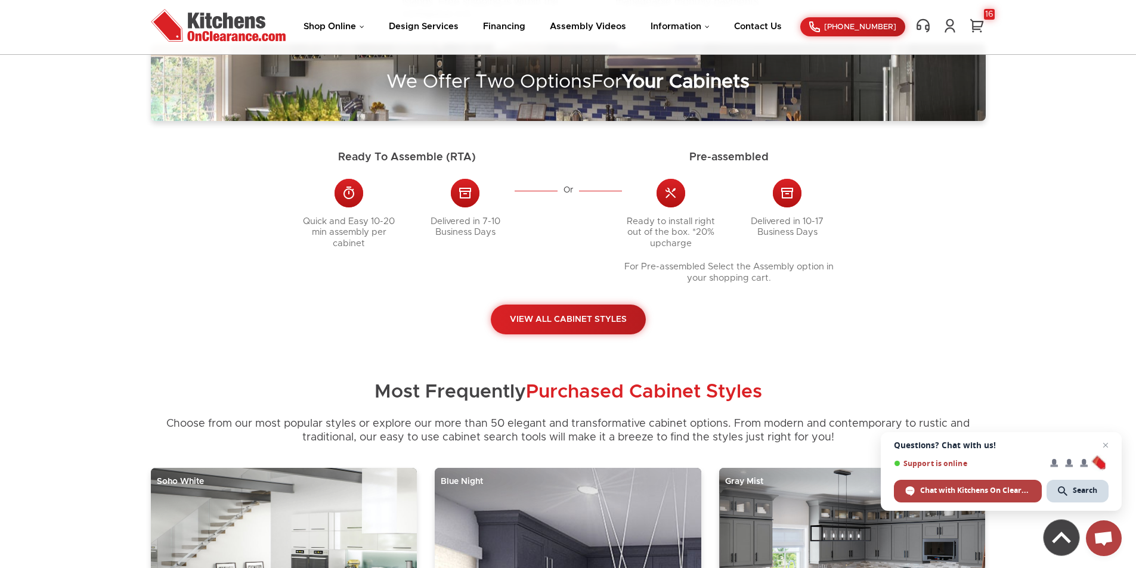
scroll to position [477, 0]
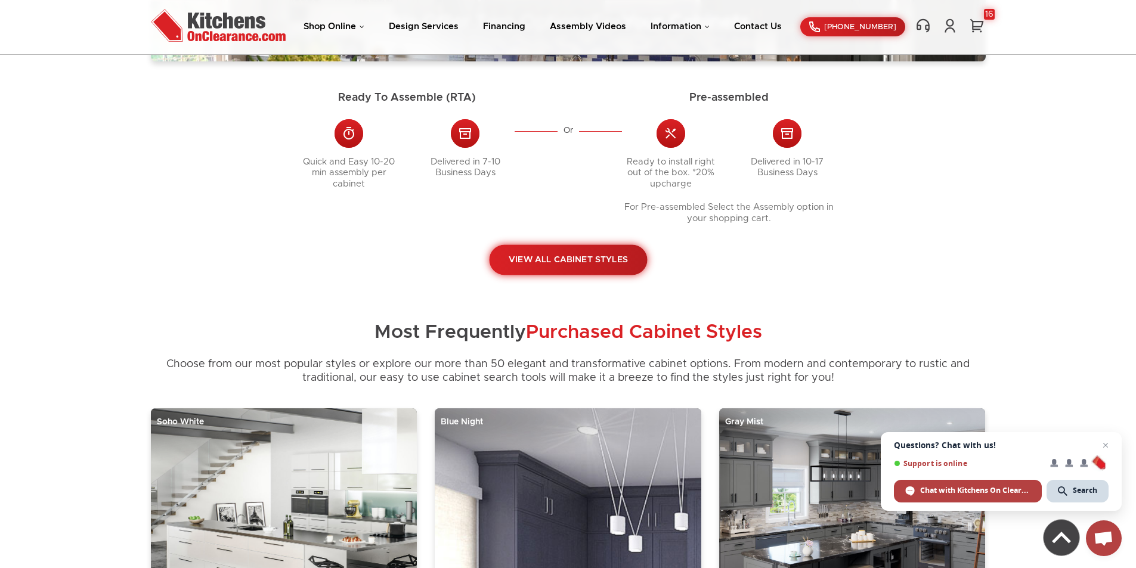
click at [563, 249] on link "View All Cabinet Styles" at bounding box center [568, 260] width 158 height 30
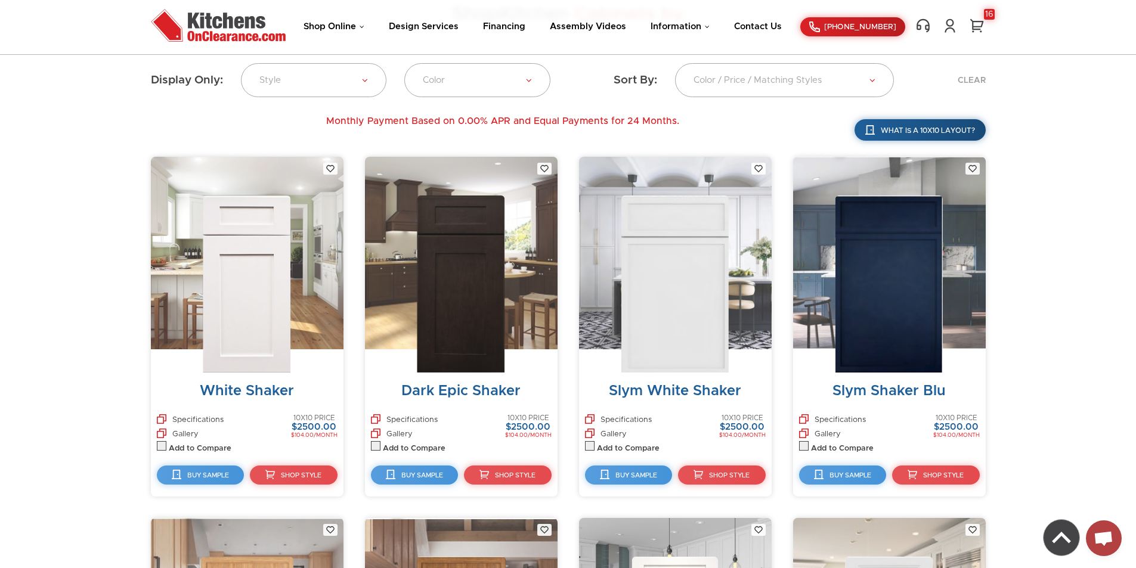
scroll to position [417, 0]
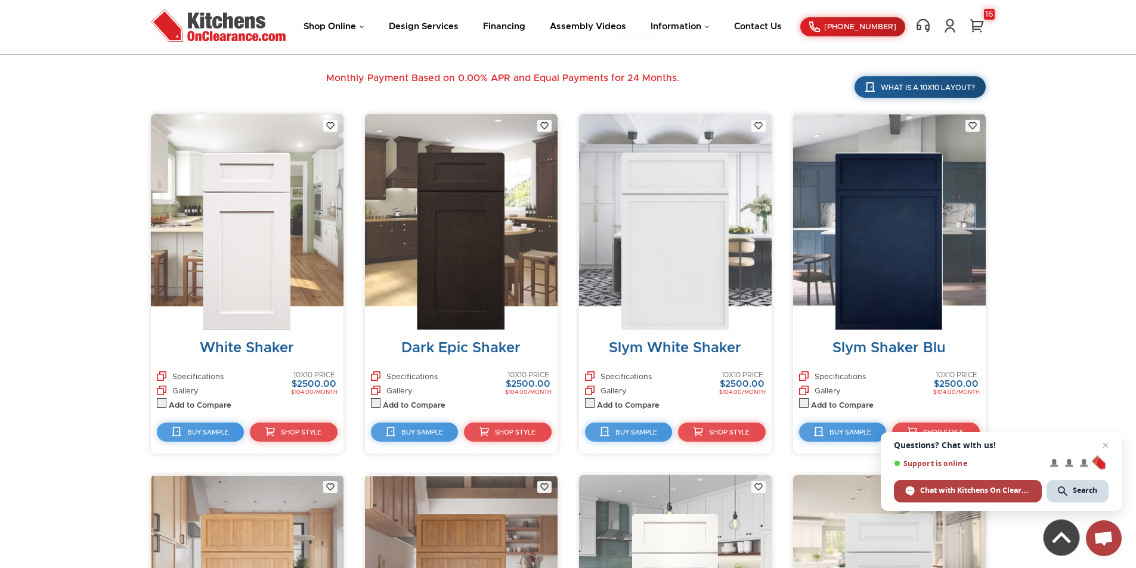
click at [228, 272] on img at bounding box center [247, 241] width 88 height 177
click at [231, 286] on img at bounding box center [247, 241] width 88 height 177
click at [160, 402] on label at bounding box center [162, 405] width 10 height 8
checkbox input "true"
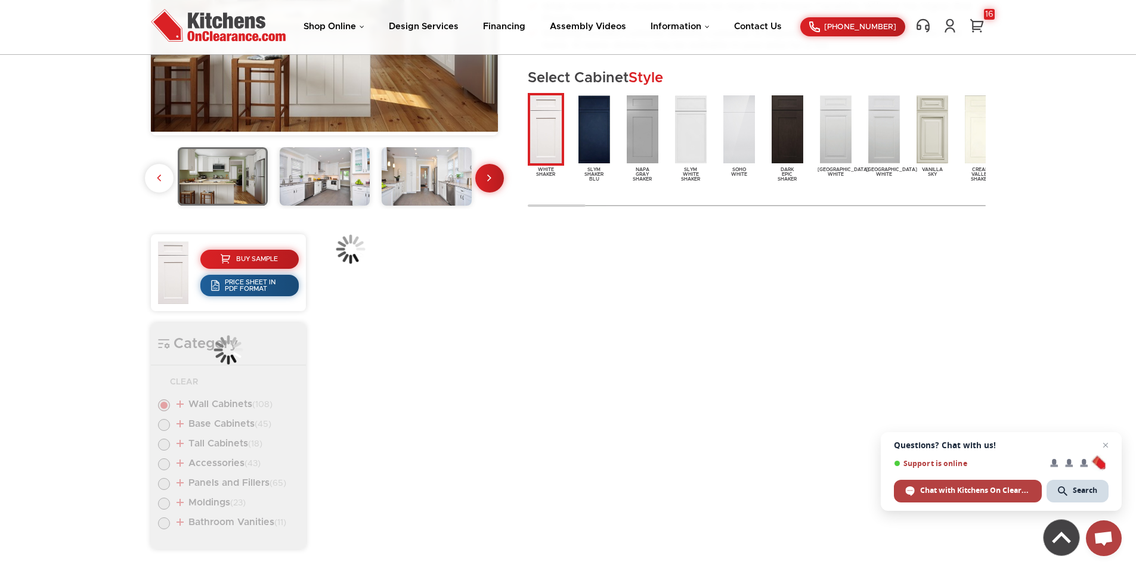
scroll to position [305, 0]
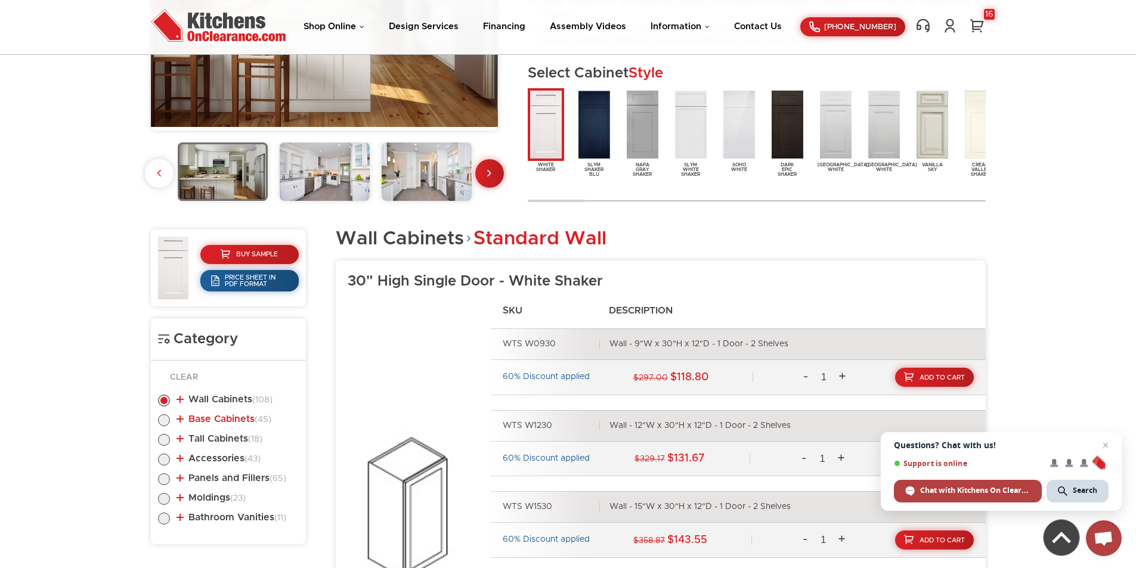
click at [243, 417] on link "Base Cabinets (45)" at bounding box center [223, 419] width 95 height 10
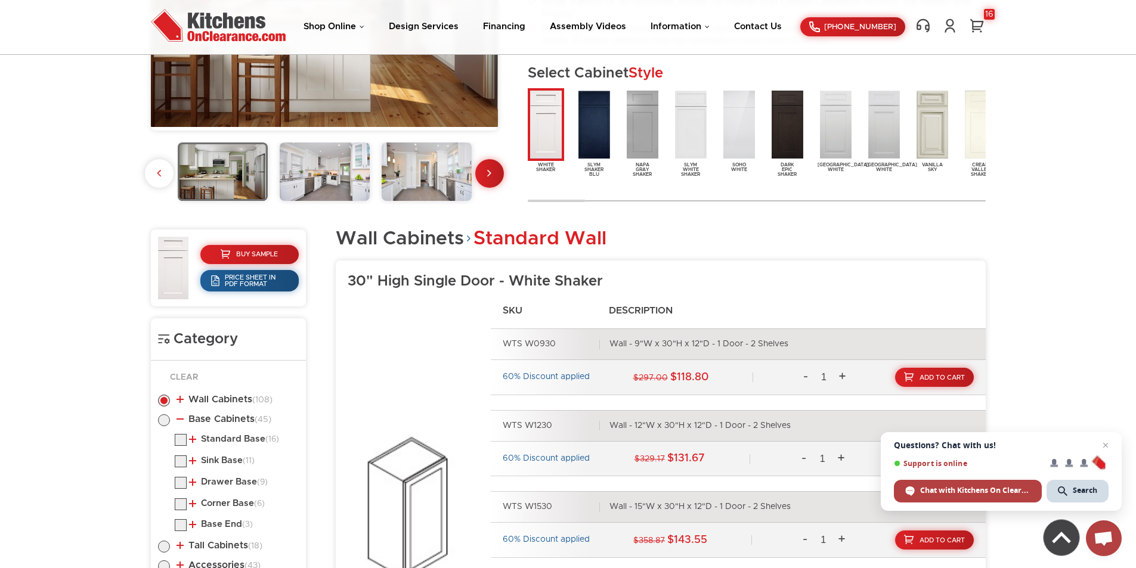
click at [159, 419] on label at bounding box center [164, 424] width 12 height 10
radio input "true"
checkbox input "true"
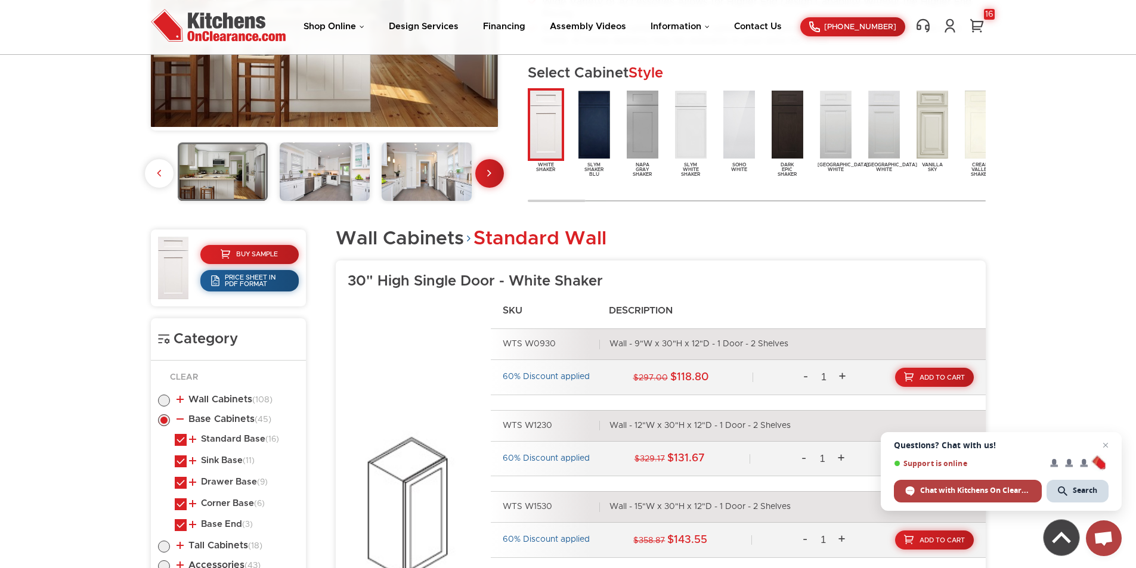
checkbox input "true"
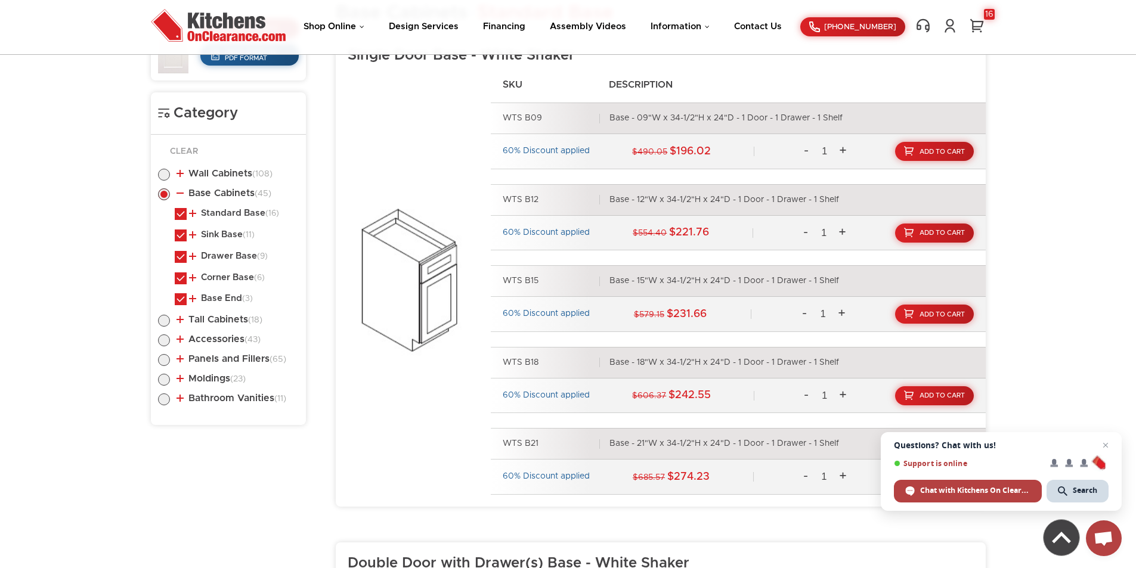
scroll to position [603, 0]
